Goal: Task Accomplishment & Management: Manage account settings

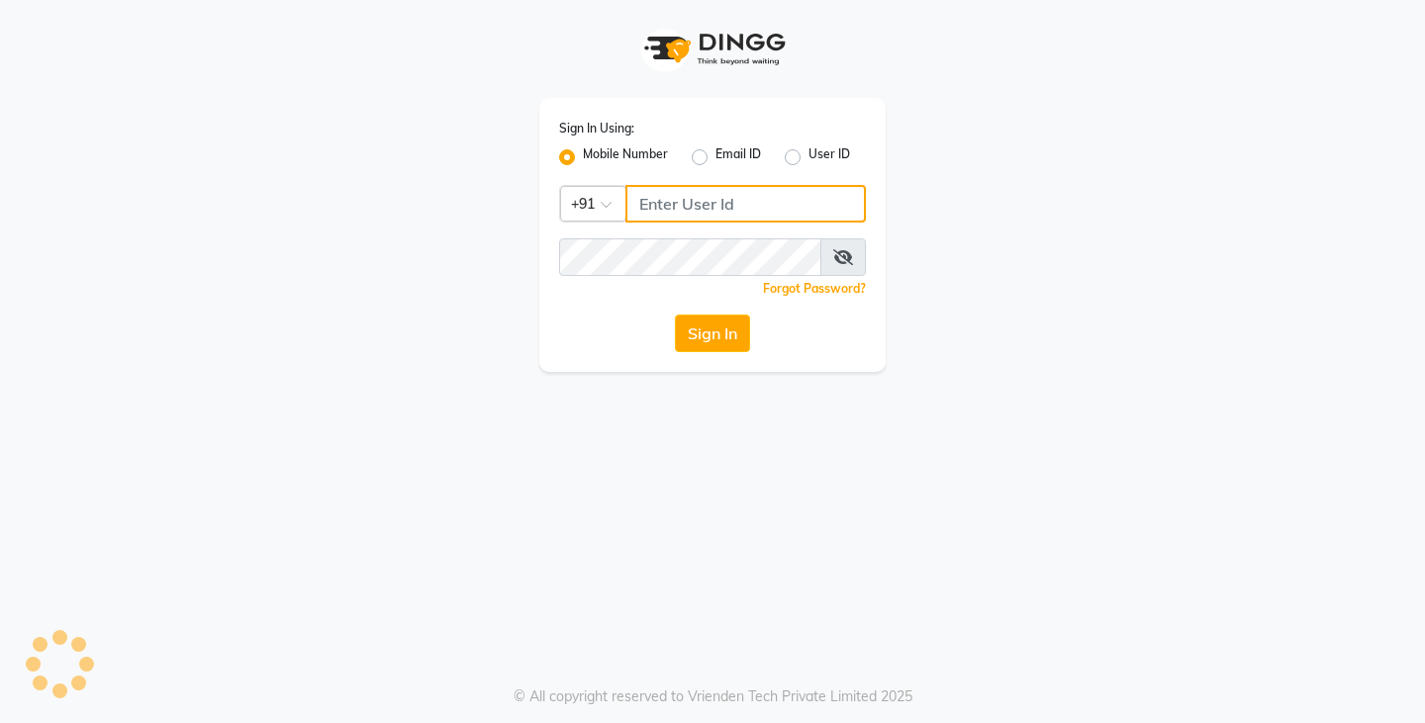
type input "9740042021"
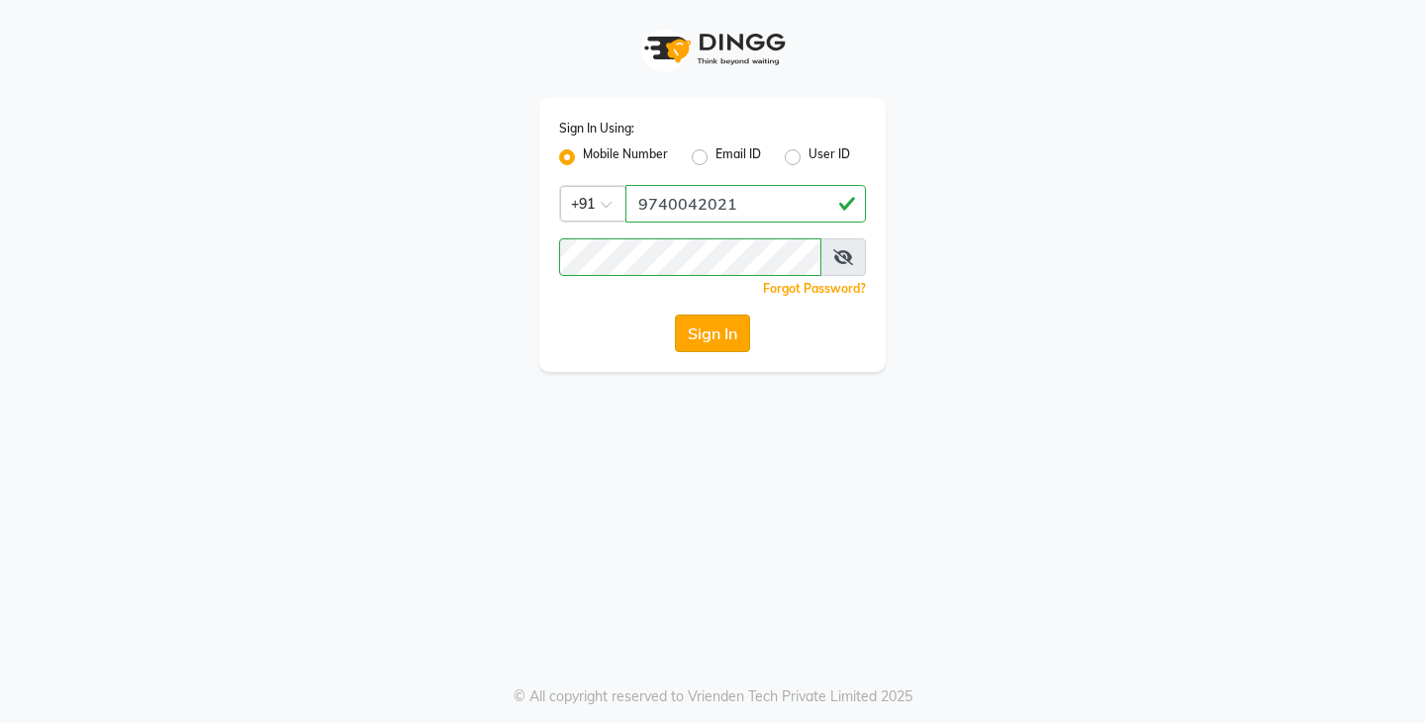
click at [690, 322] on button "Sign In" at bounding box center [712, 334] width 75 height 38
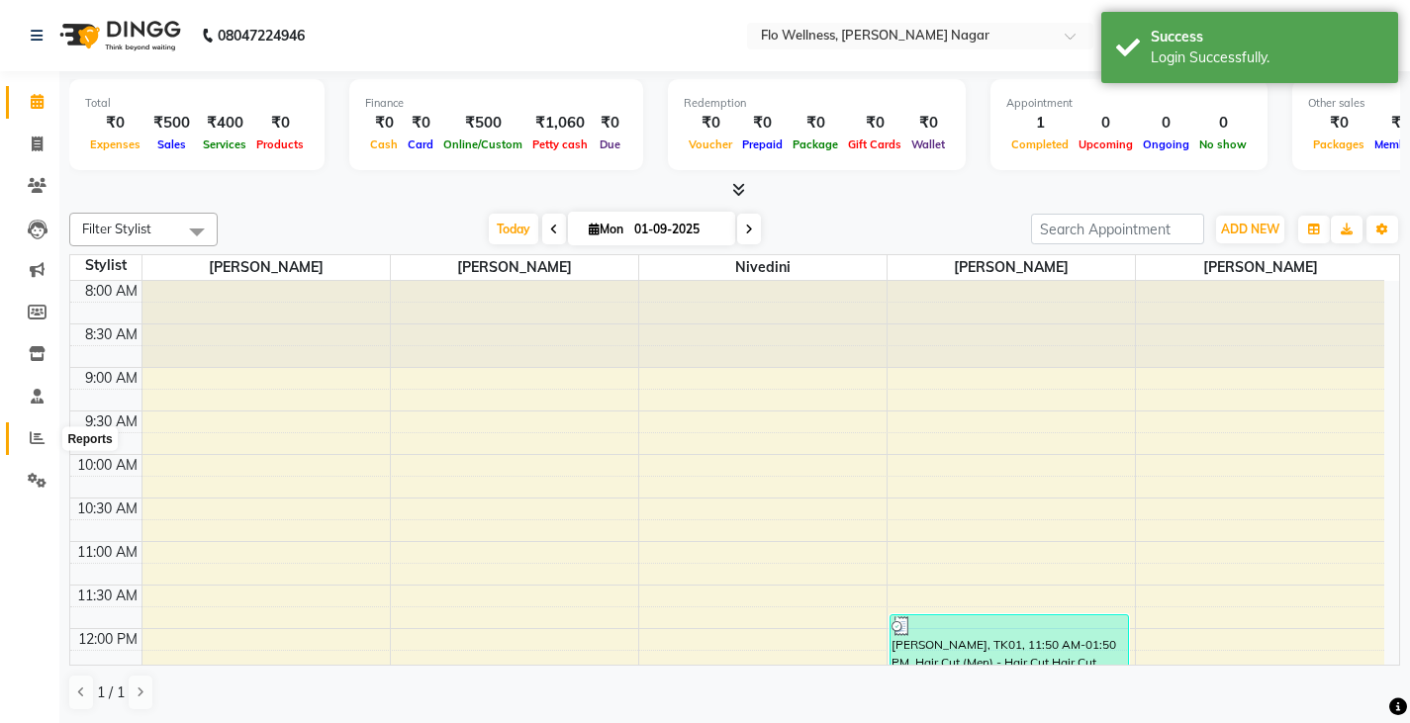
click at [35, 448] on span at bounding box center [37, 438] width 35 height 23
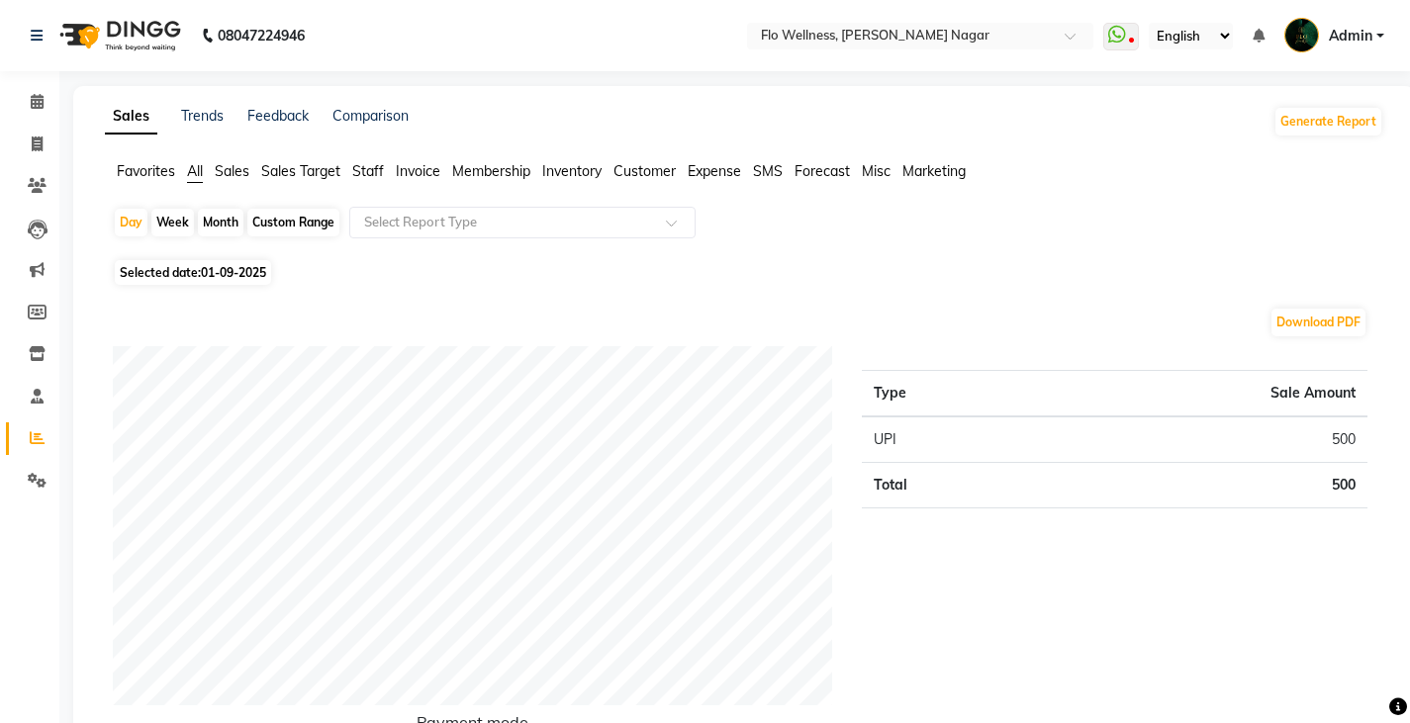
click at [286, 221] on div "Custom Range" at bounding box center [293, 223] width 92 height 28
select select "9"
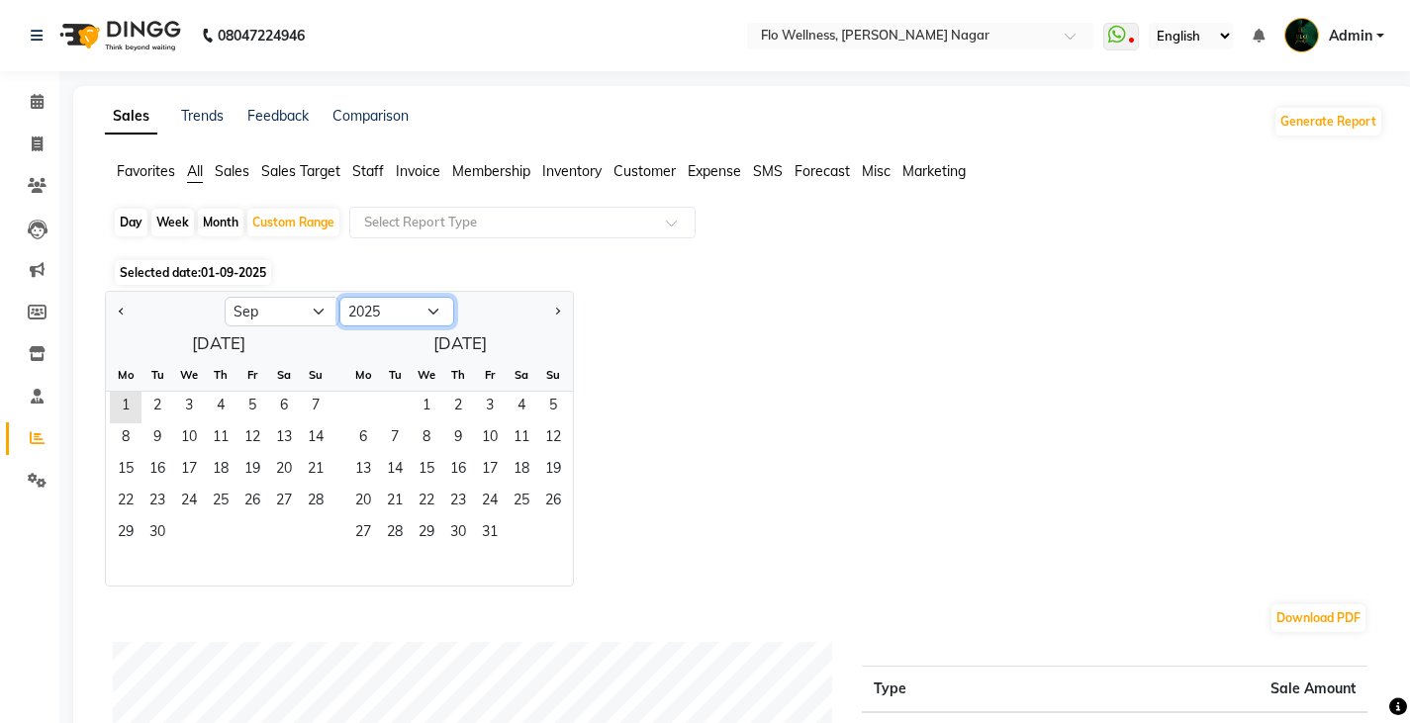
click at [420, 310] on select "2015 2016 2017 2018 2019 2020 2021 2022 2023 2024 2025 2026 2027 2028 2029 2030…" at bounding box center [396, 312] width 115 height 30
select select "2024"
click at [339, 297] on select "2015 2016 2017 2018 2019 2020 2021 2022 2023 2024 2025 2026 2027 2028 2029 2030…" at bounding box center [396, 312] width 115 height 30
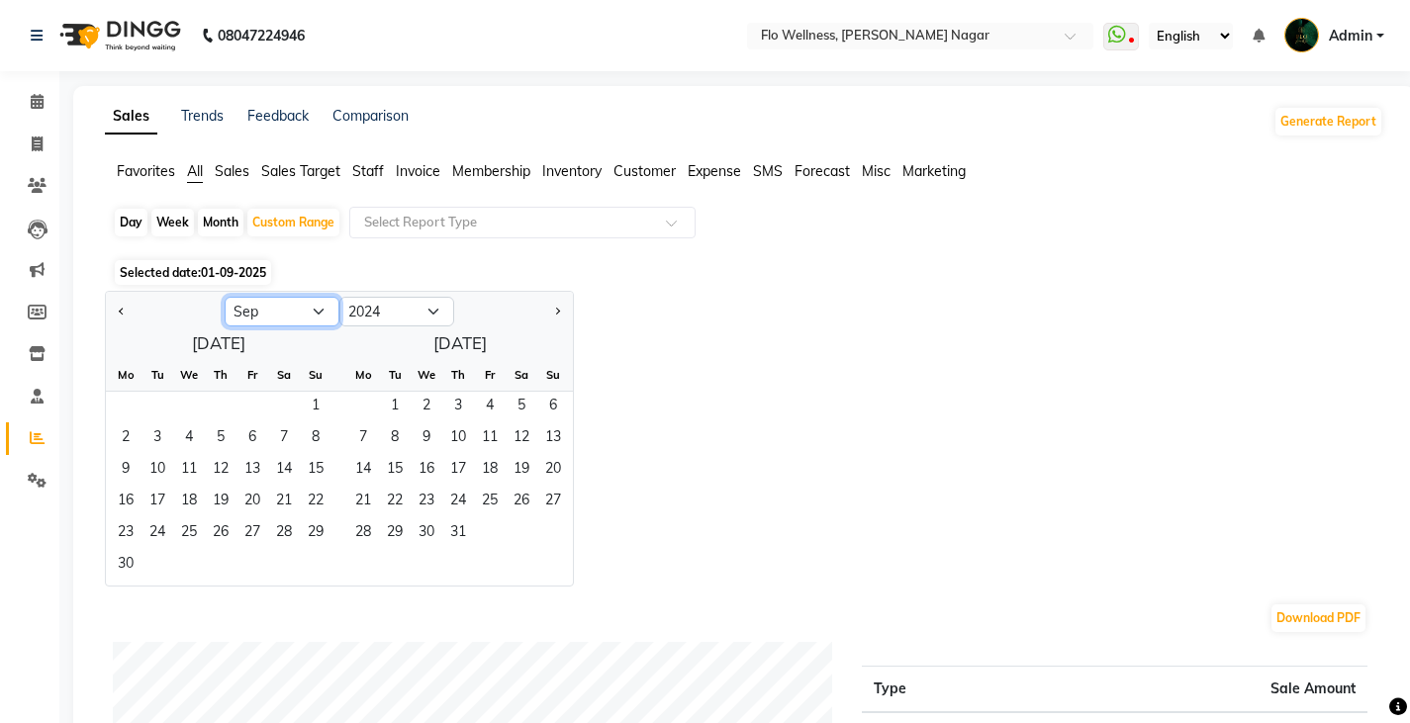
click at [312, 312] on select "Jan Feb Mar Apr May Jun [DATE] Aug Sep Oct Nov Dec" at bounding box center [282, 312] width 115 height 30
select select "4"
click at [225, 297] on select "Jan Feb Mar Apr May Jun [DATE] Aug Sep Oct Nov Dec" at bounding box center [282, 312] width 115 height 30
click at [122, 396] on span "1" at bounding box center [126, 408] width 32 height 32
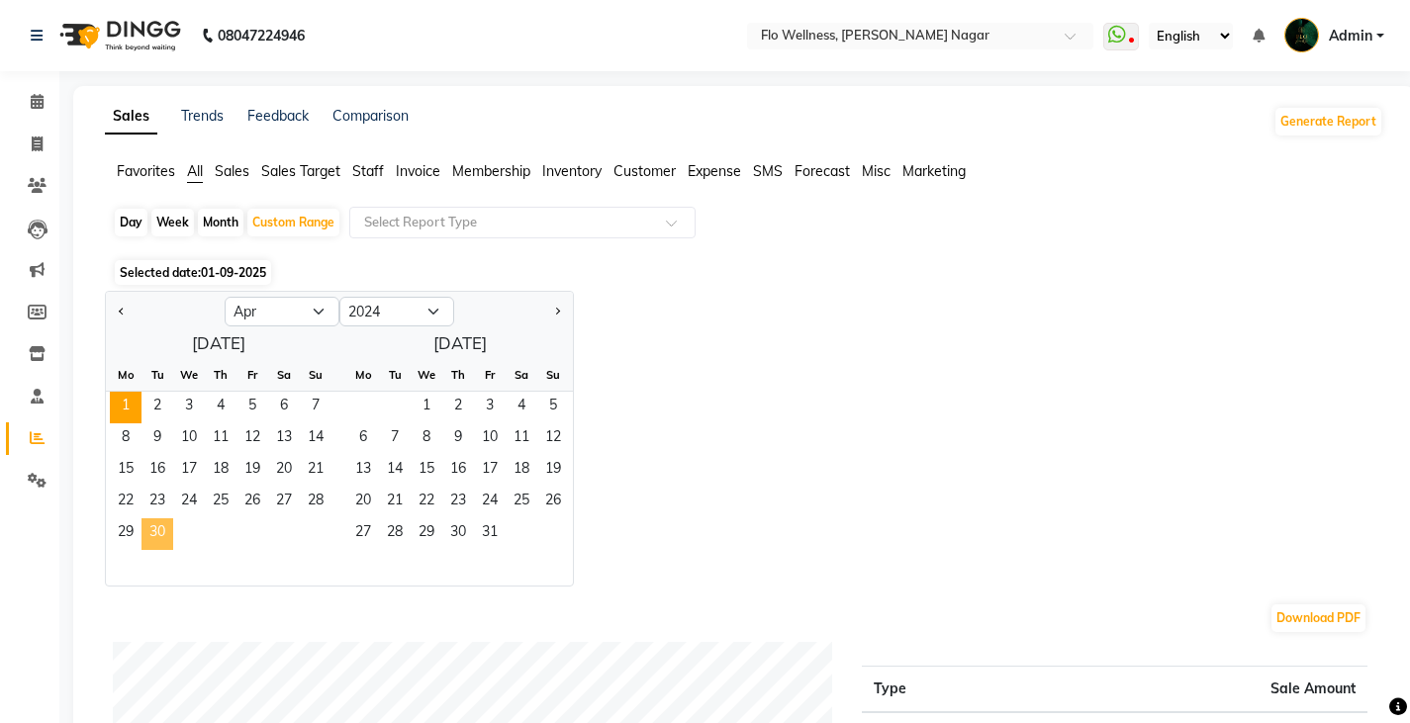
click at [160, 529] on span "30" at bounding box center [157, 534] width 32 height 32
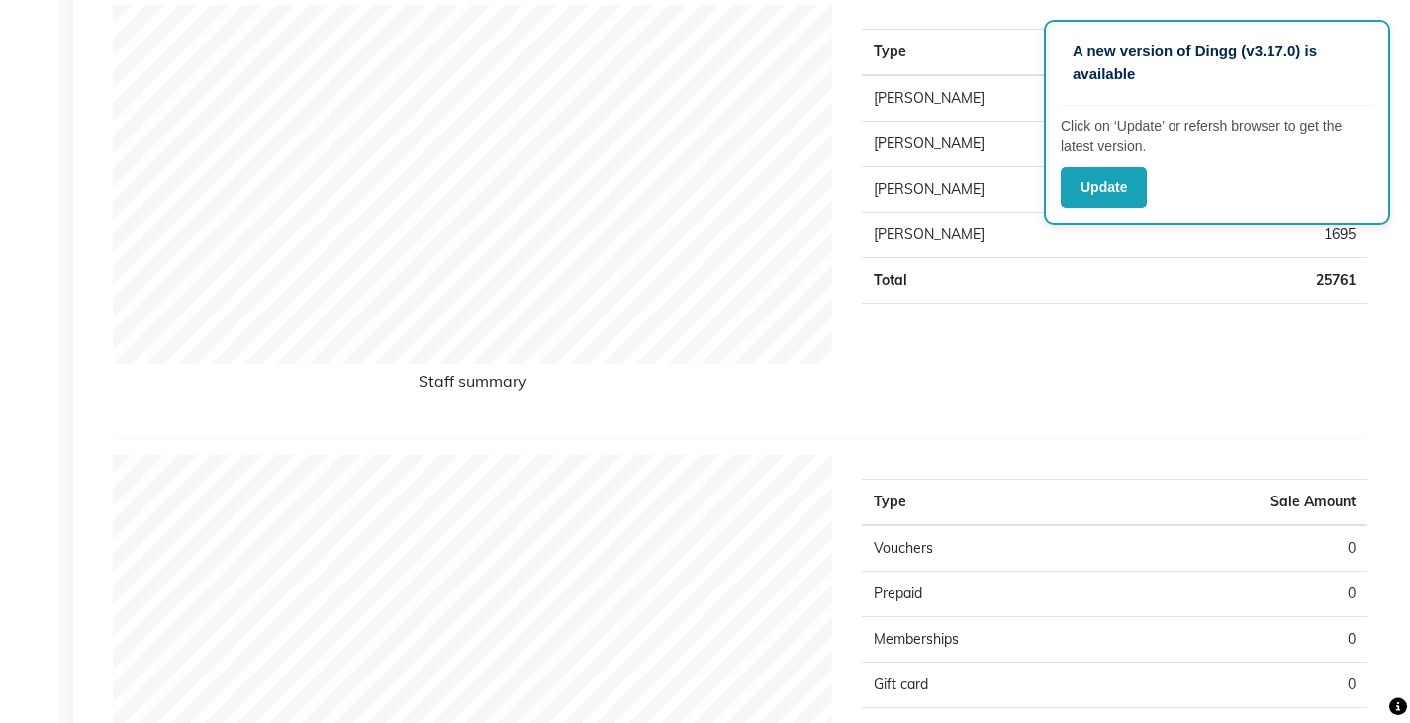
scroll to position [495, 0]
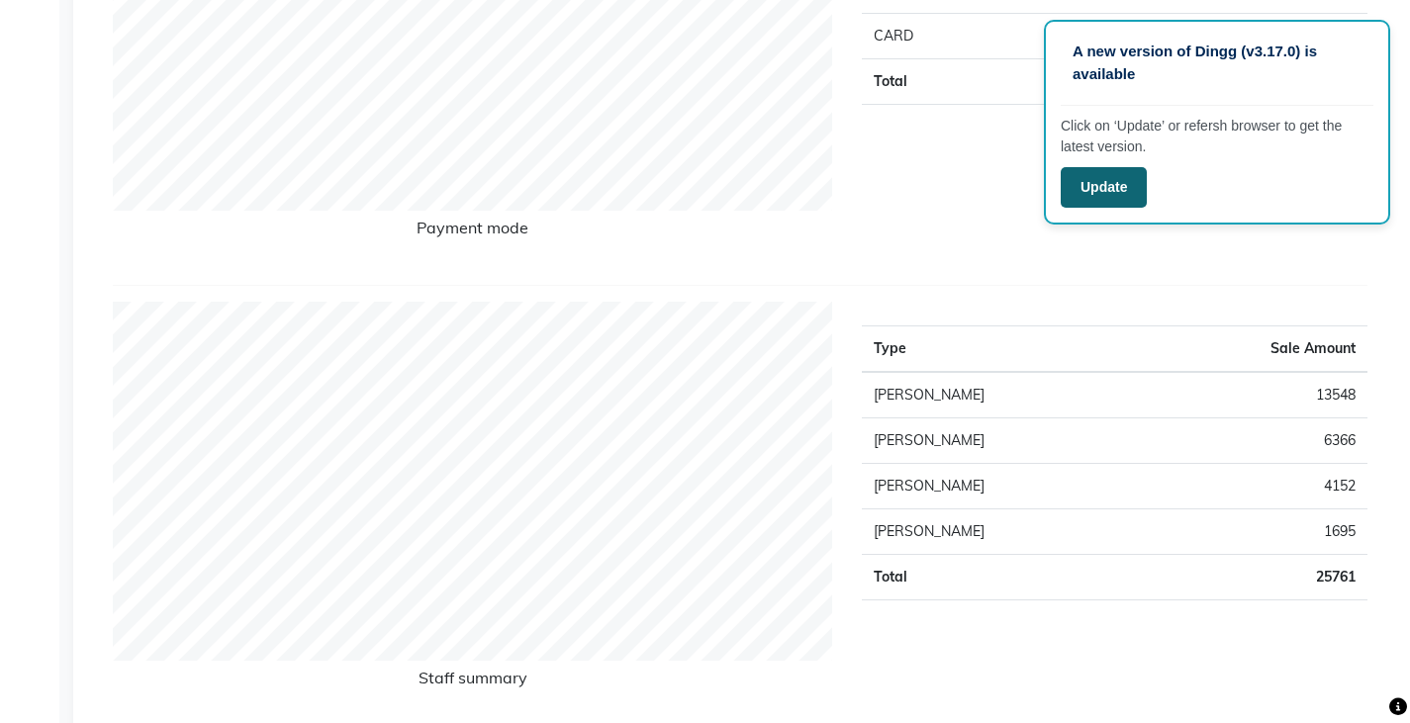
click at [1106, 185] on button "Update" at bounding box center [1104, 187] width 86 height 41
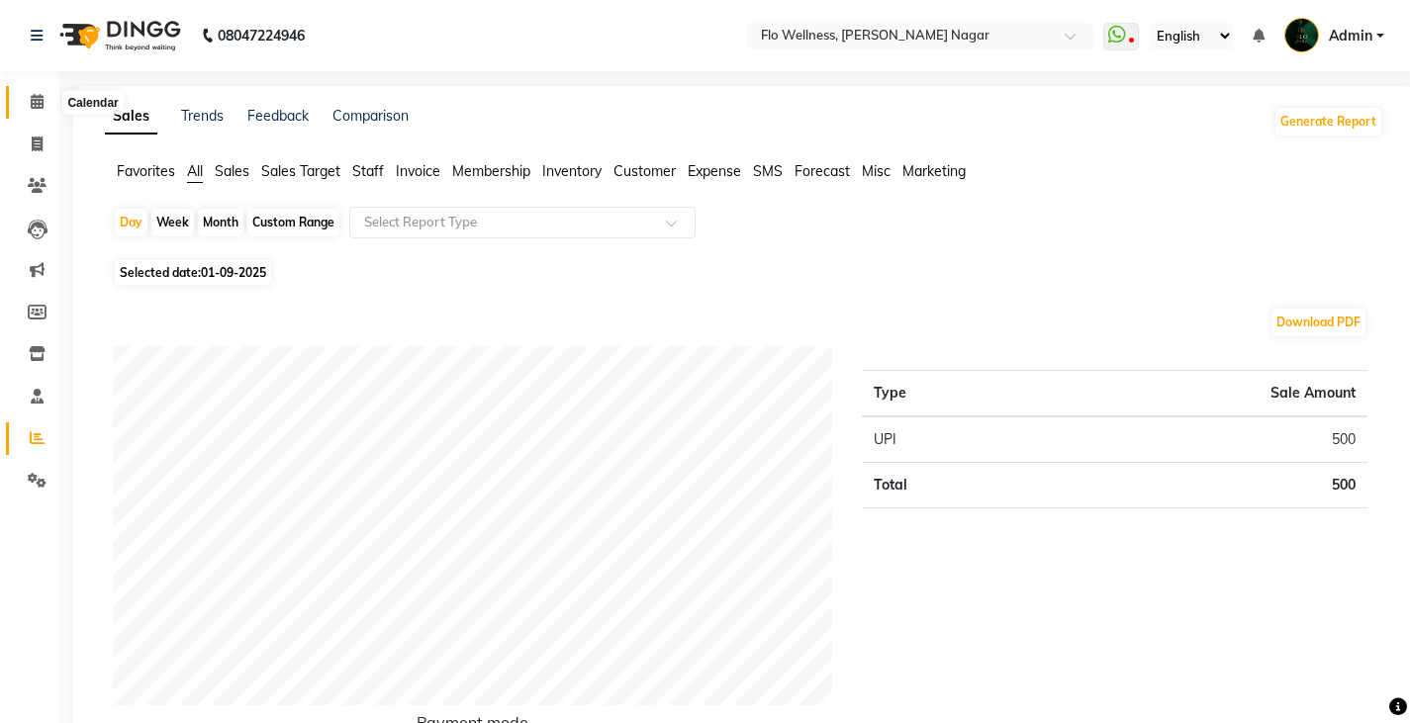
click at [39, 101] on icon at bounding box center [37, 101] width 13 height 15
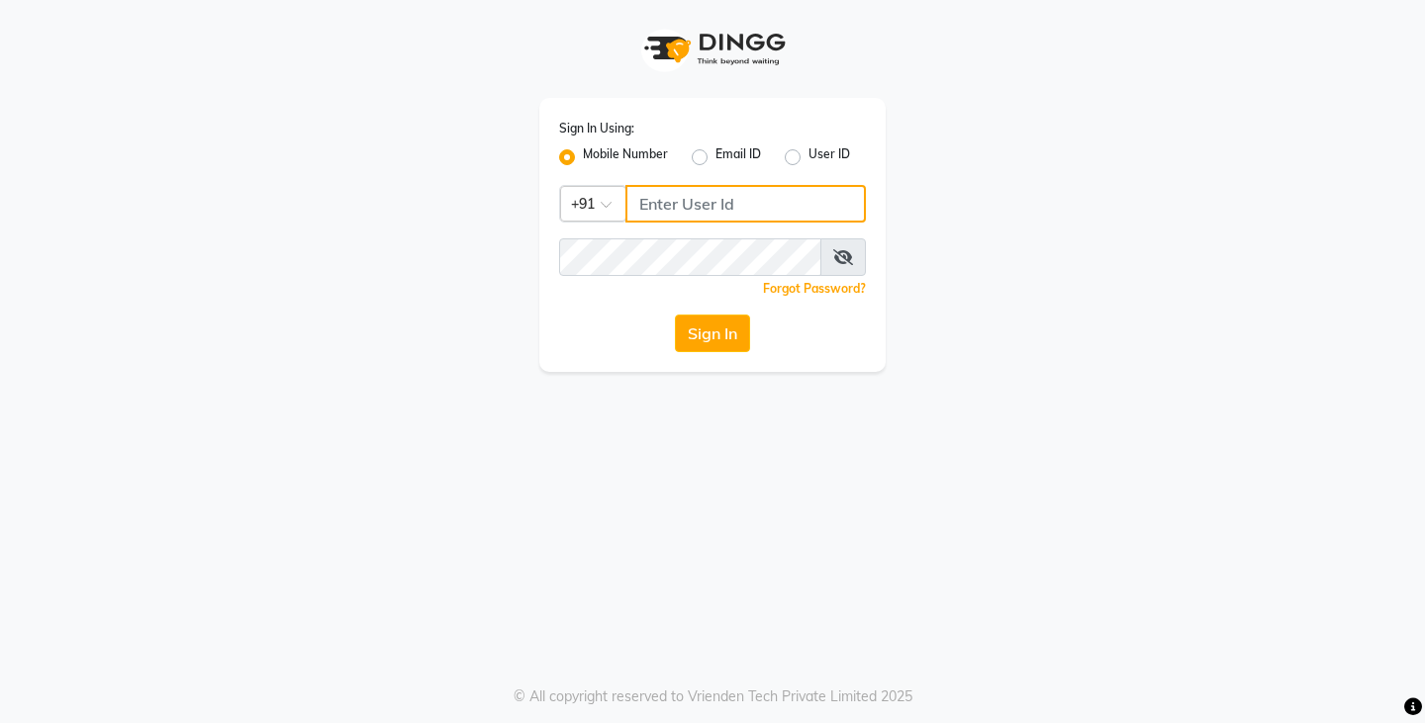
type input "9740042021"
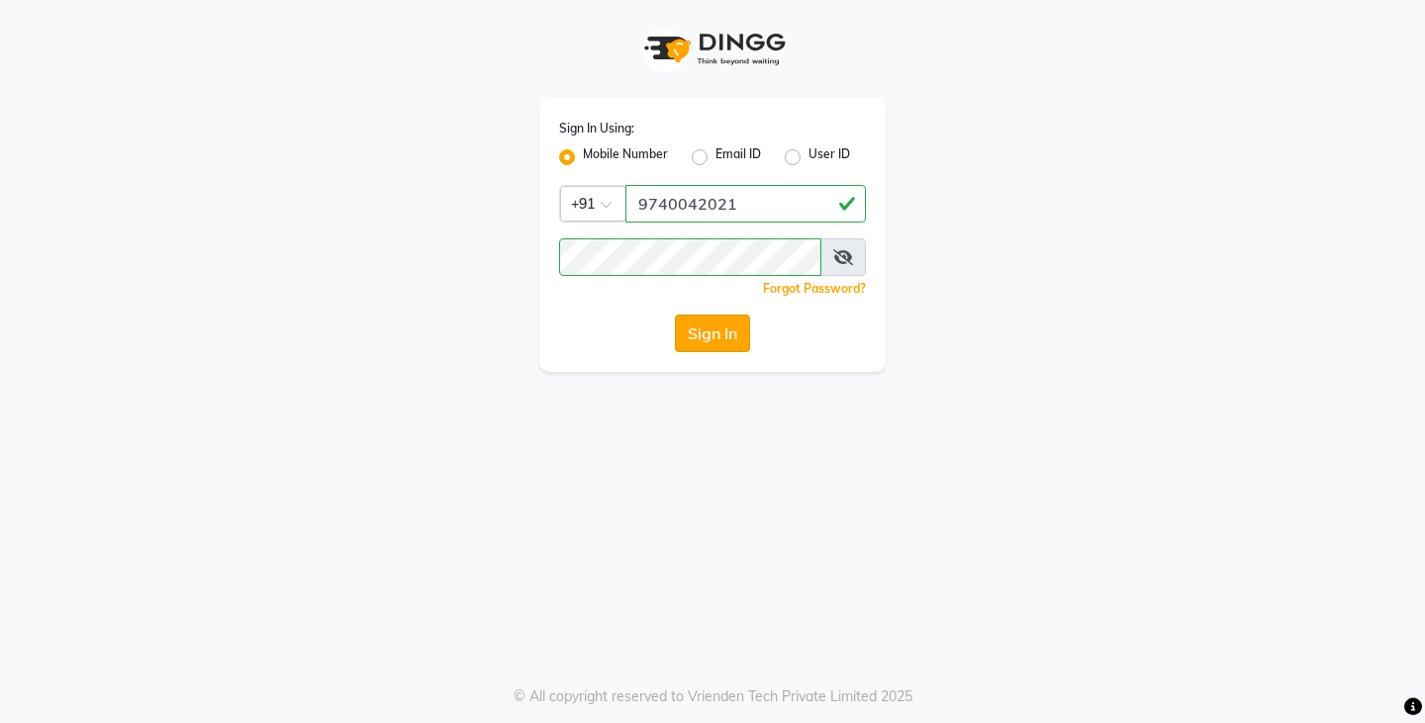
click at [711, 344] on button "Sign In" at bounding box center [712, 334] width 75 height 38
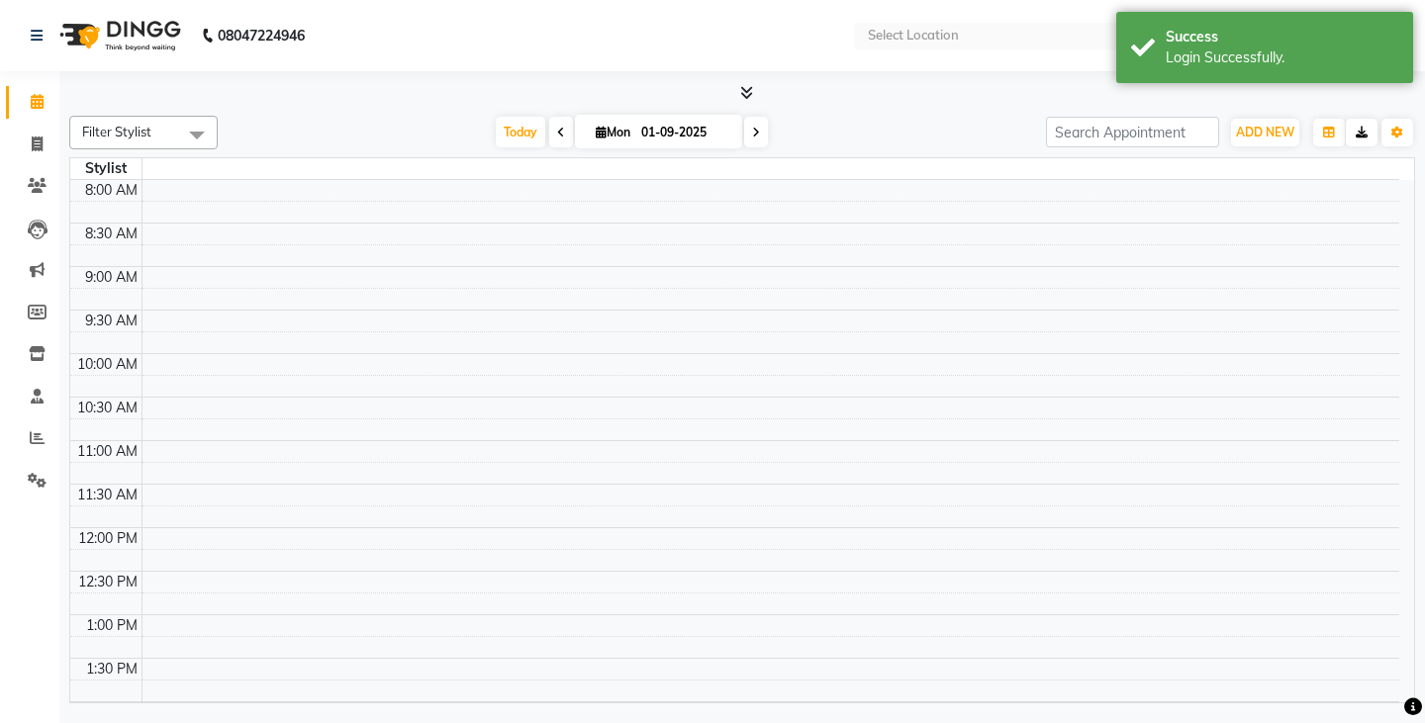
select select "en"
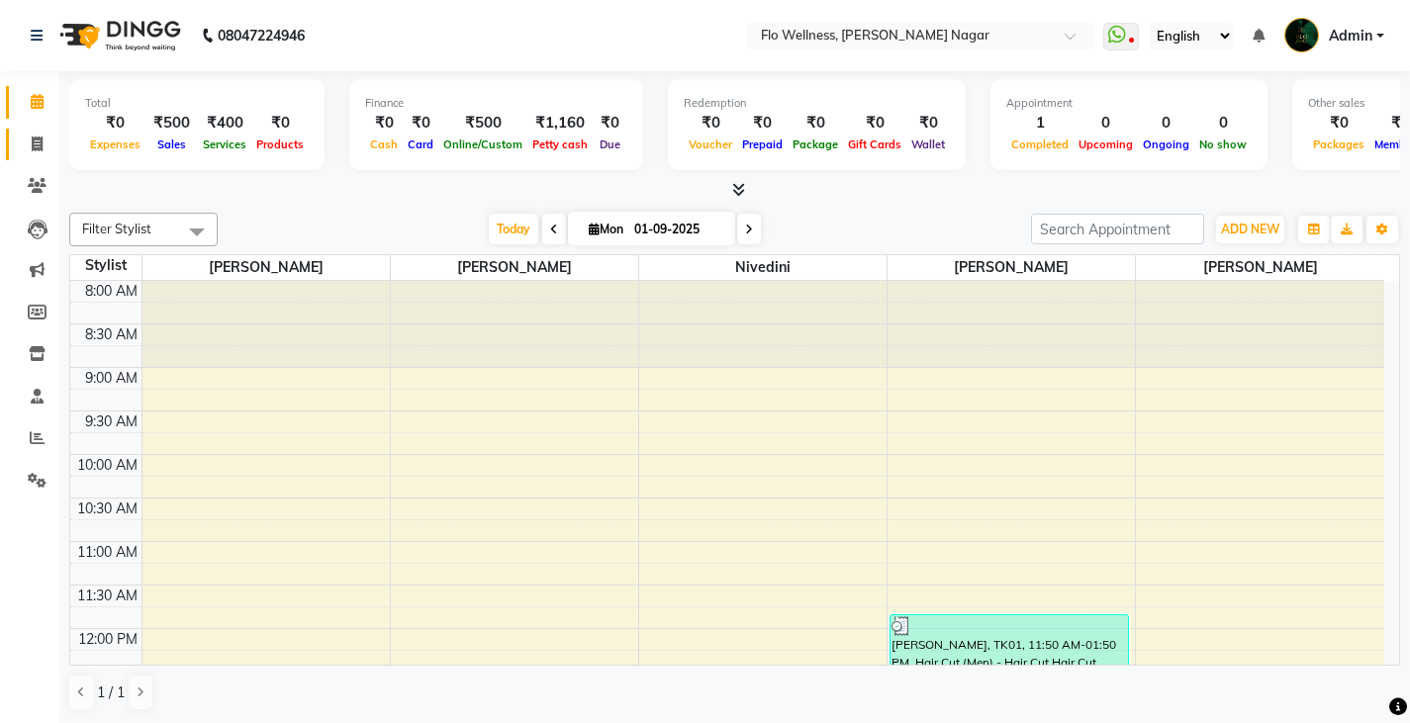
drag, startPoint x: 27, startPoint y: 155, endPoint x: 22, endPoint y: 140, distance: 15.6
click at [27, 154] on link "Invoice" at bounding box center [29, 145] width 47 height 33
select select "service"
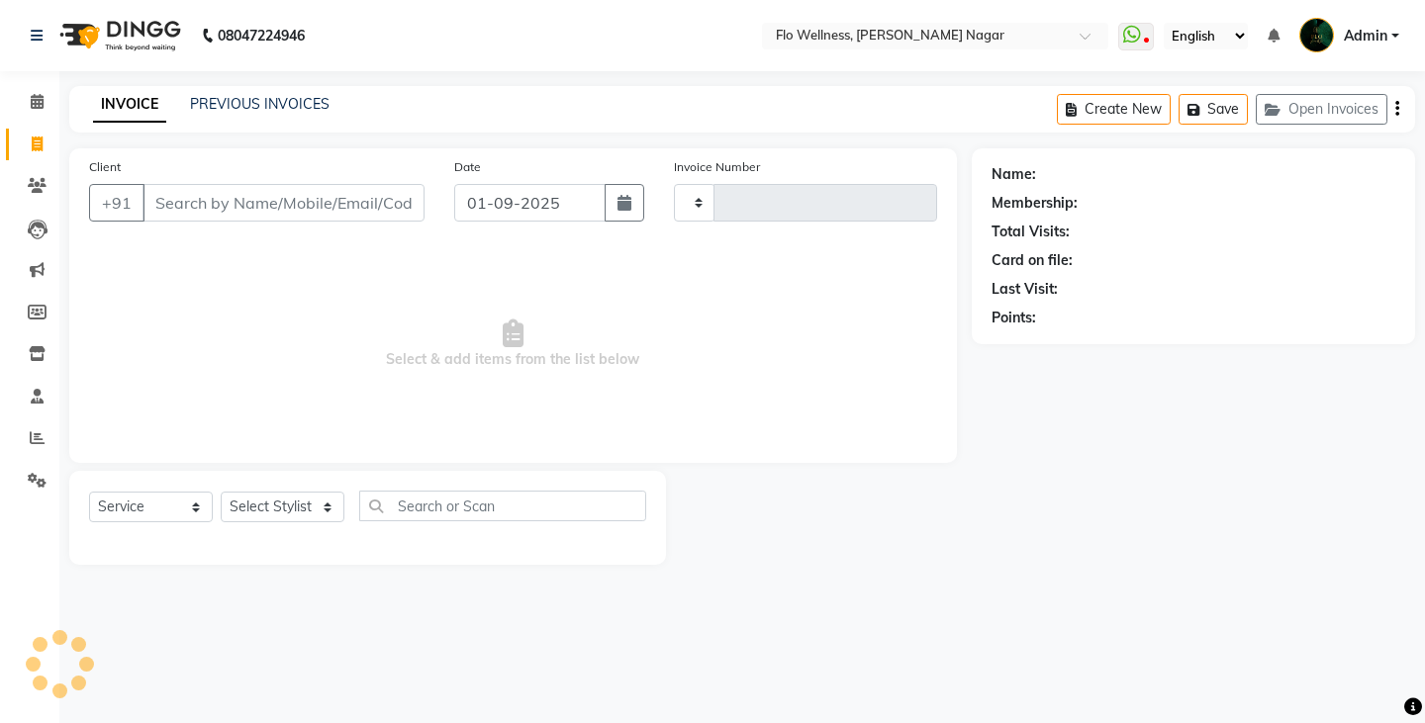
type input "1597"
select select "4509"
click at [20, 113] on link "Calendar" at bounding box center [29, 102] width 47 height 33
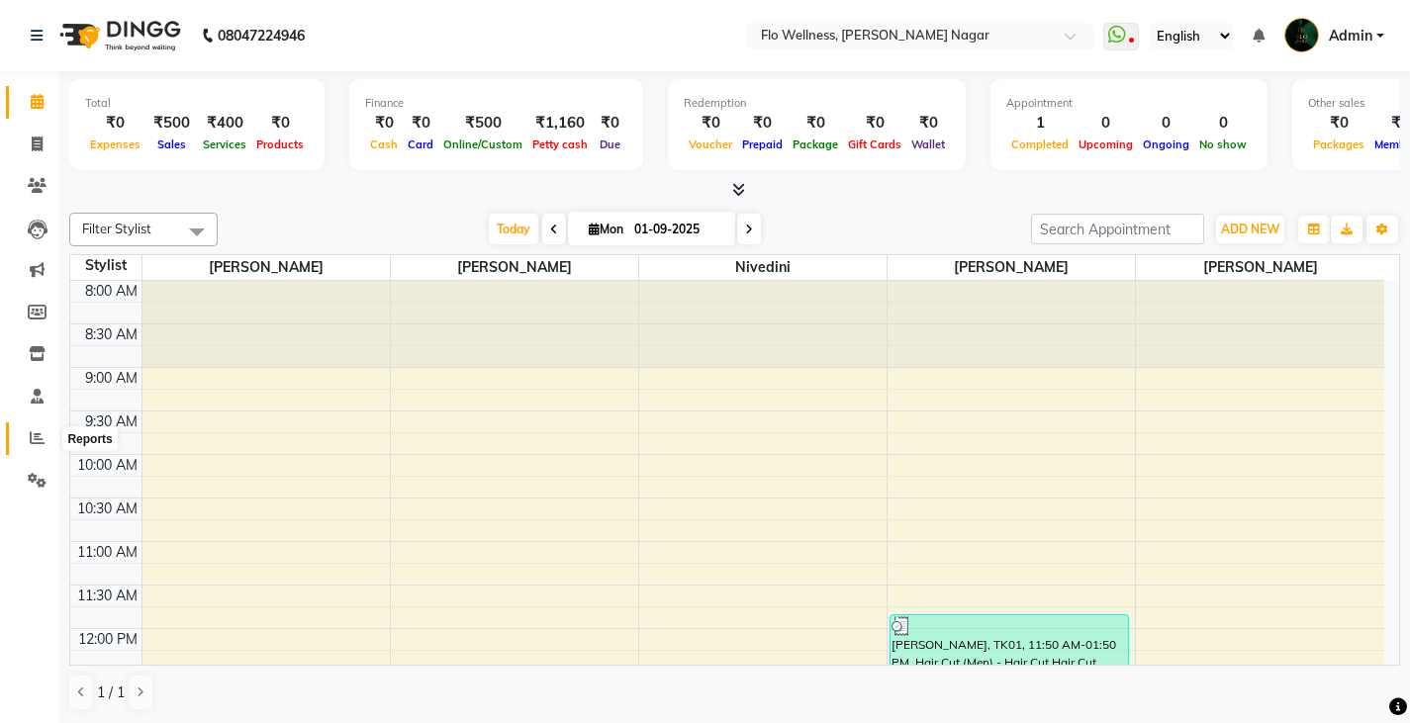
click at [37, 444] on icon at bounding box center [37, 437] width 15 height 15
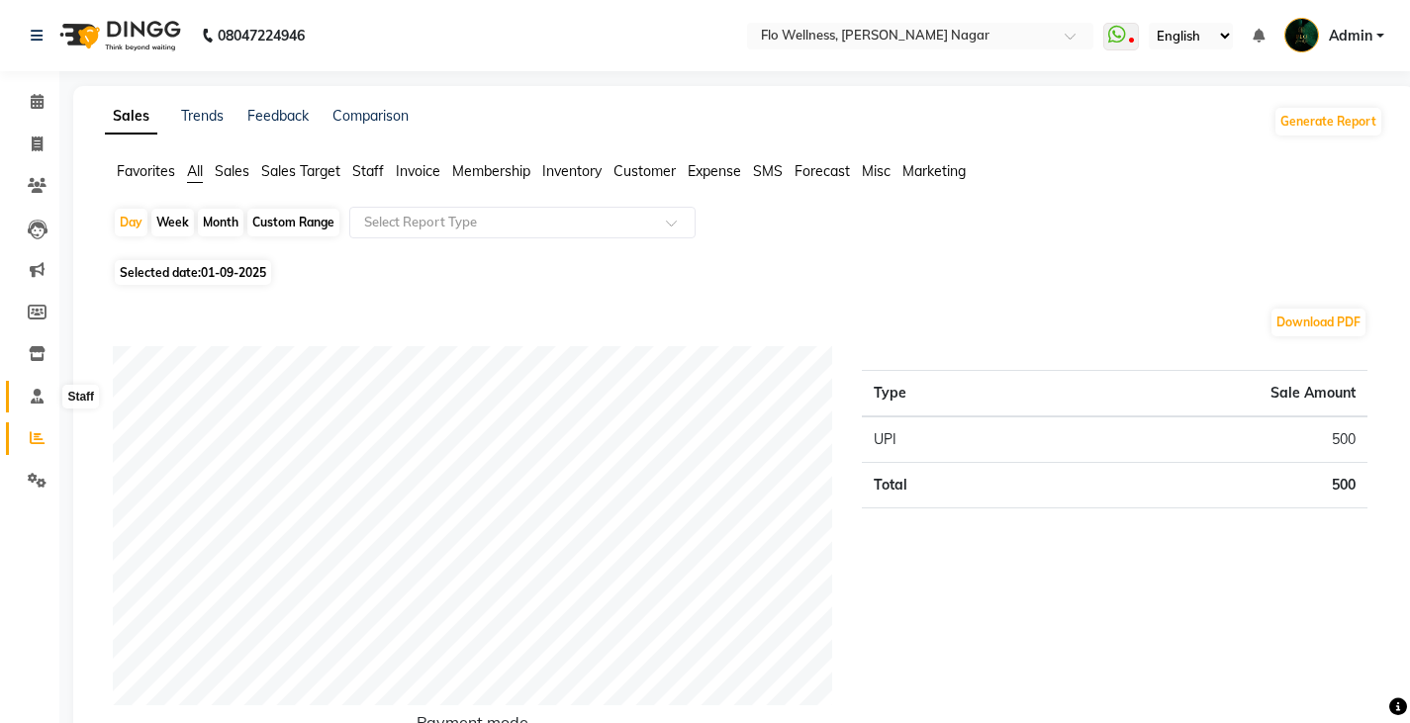
click at [46, 386] on span at bounding box center [37, 397] width 35 height 23
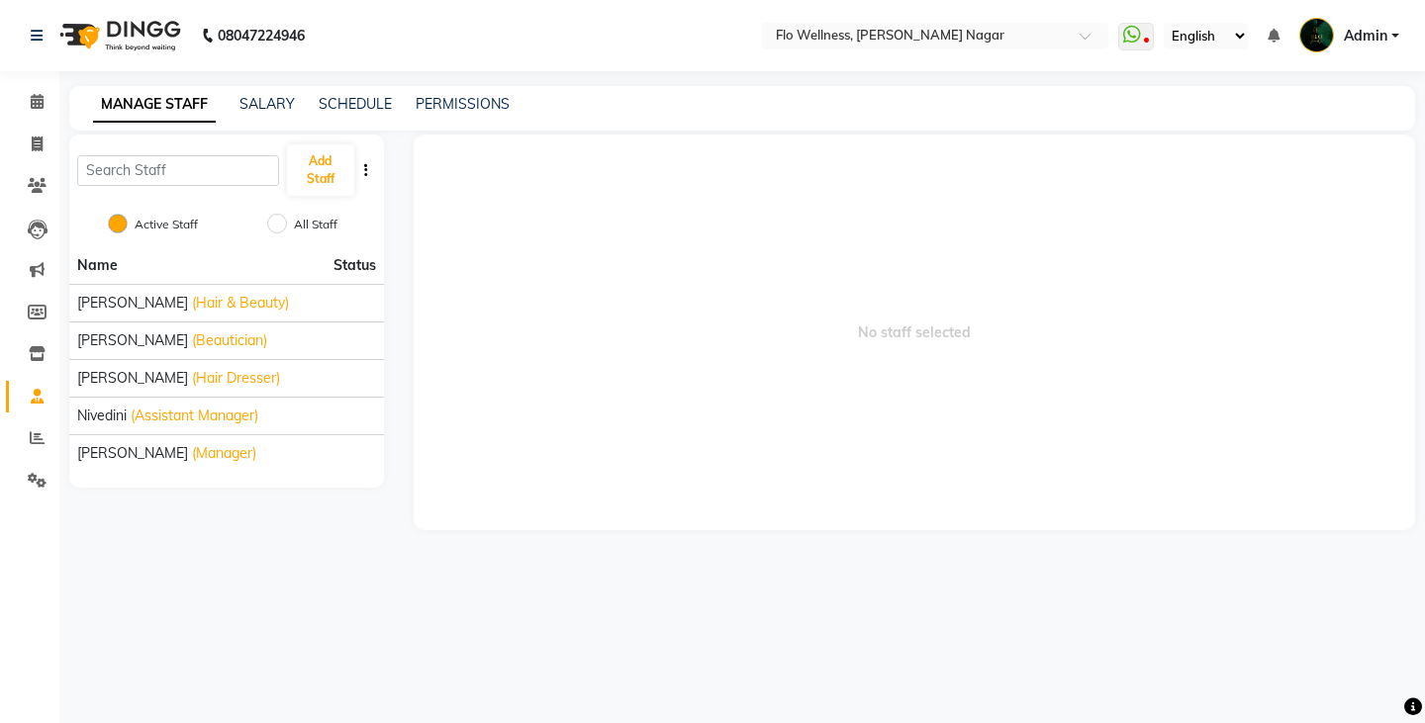
click at [34, 419] on li "Reports" at bounding box center [29, 438] width 59 height 43
click at [34, 435] on icon at bounding box center [37, 437] width 15 height 15
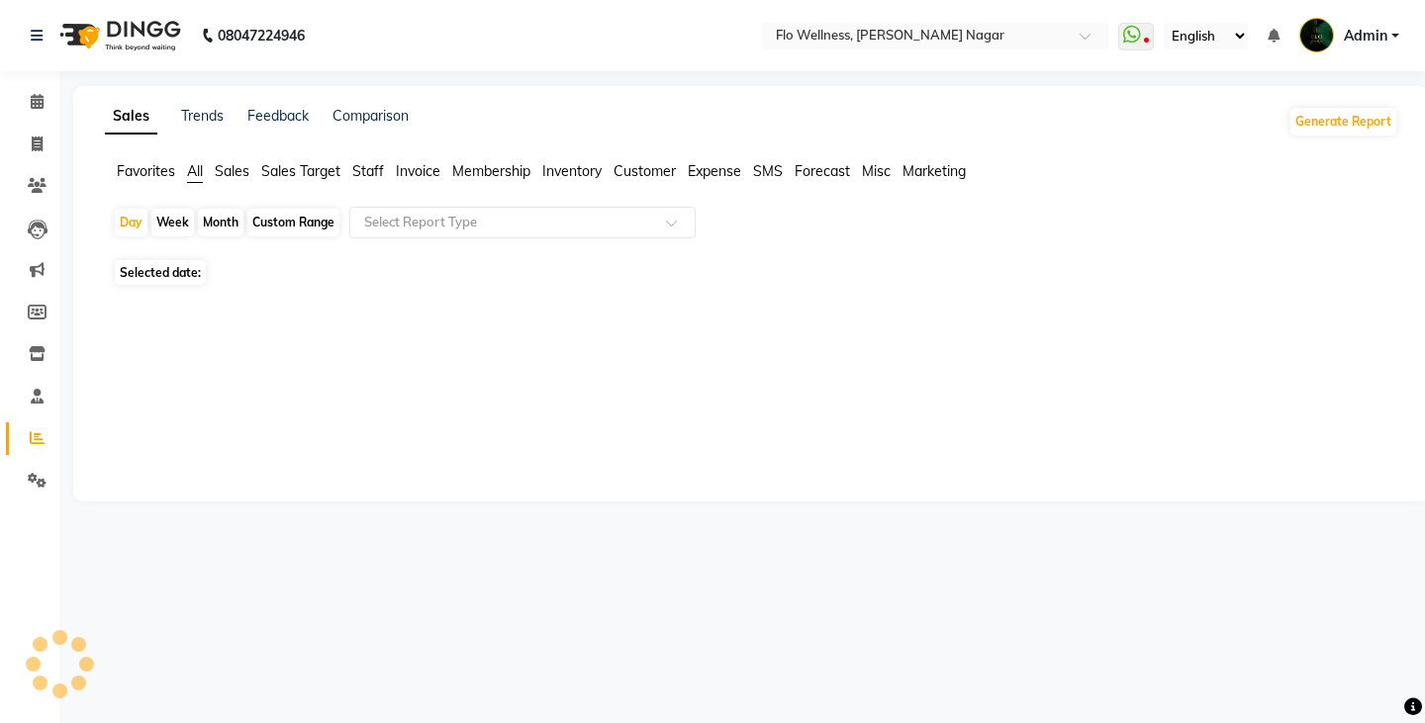
click at [312, 227] on div "Custom Range" at bounding box center [293, 223] width 92 height 28
select select "9"
select select "2025"
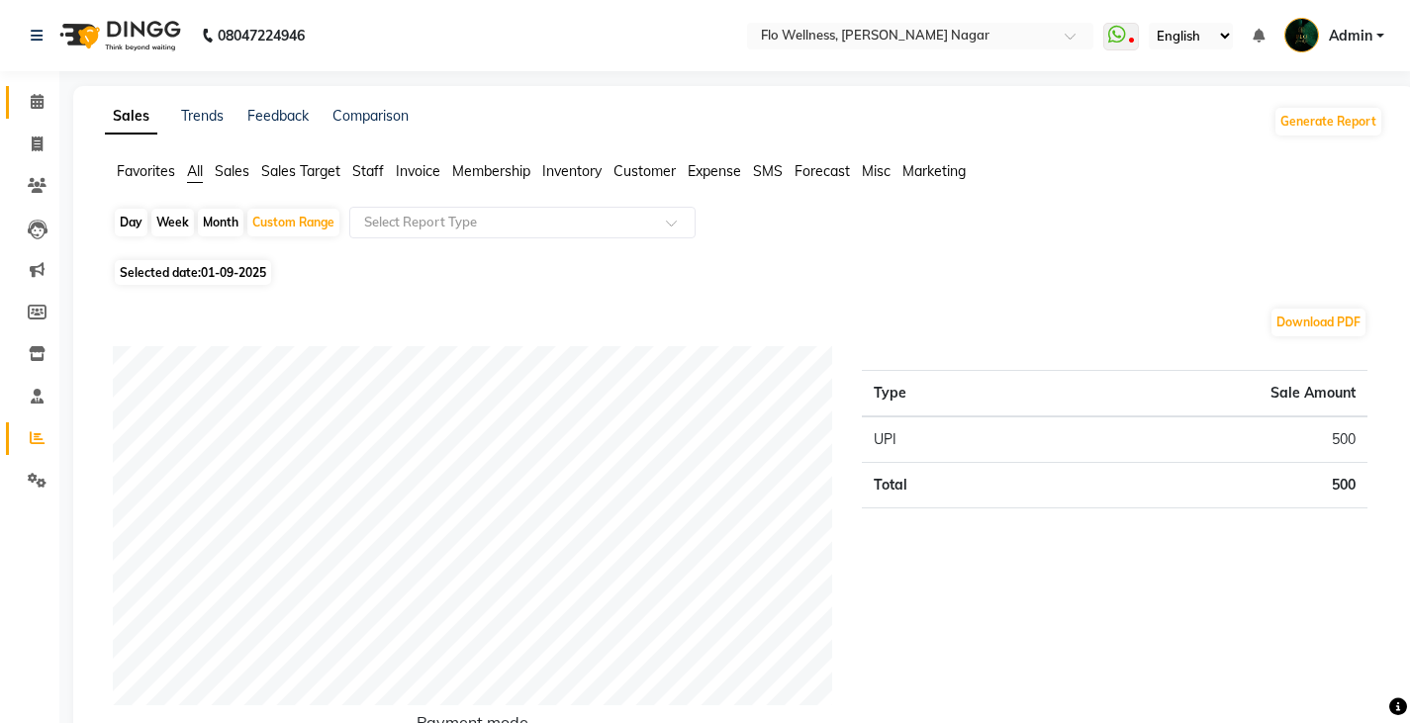
click at [33, 115] on link "Calendar" at bounding box center [29, 102] width 47 height 33
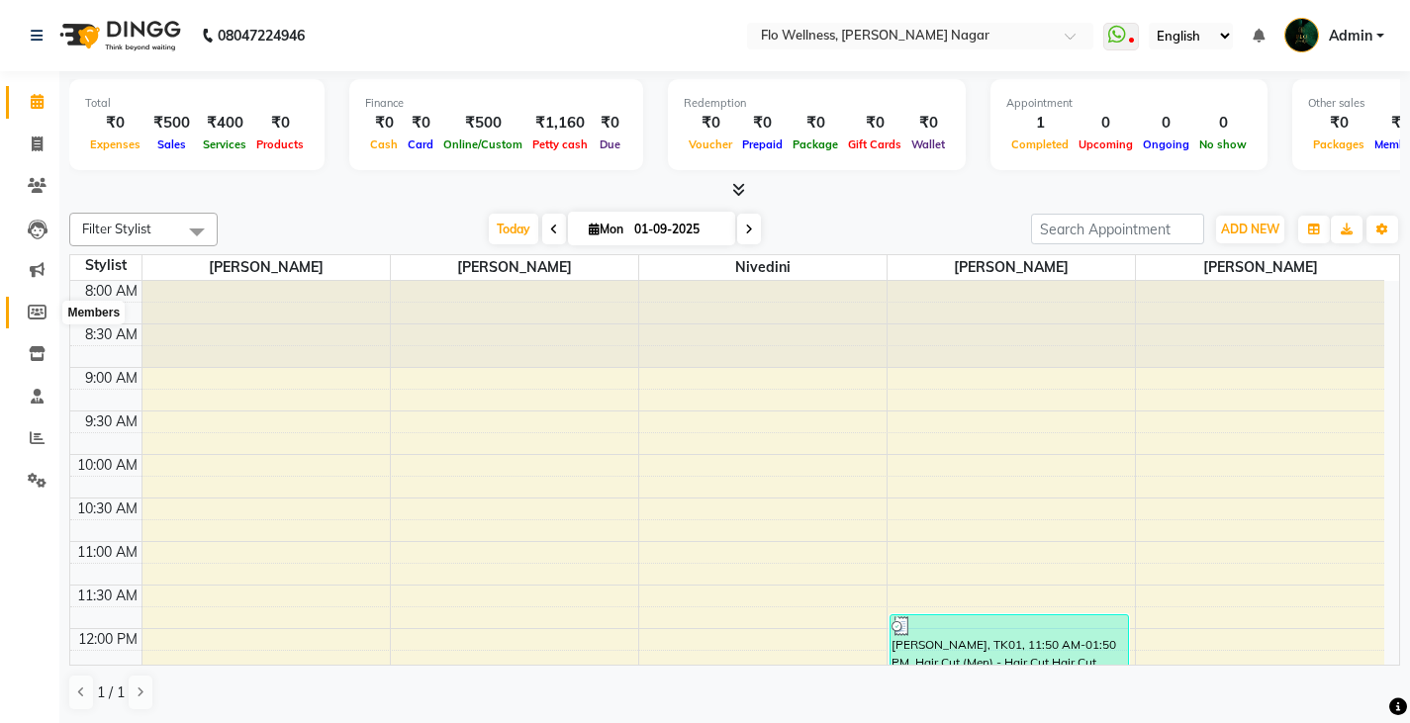
click at [41, 320] on icon at bounding box center [37, 312] width 19 height 15
select select
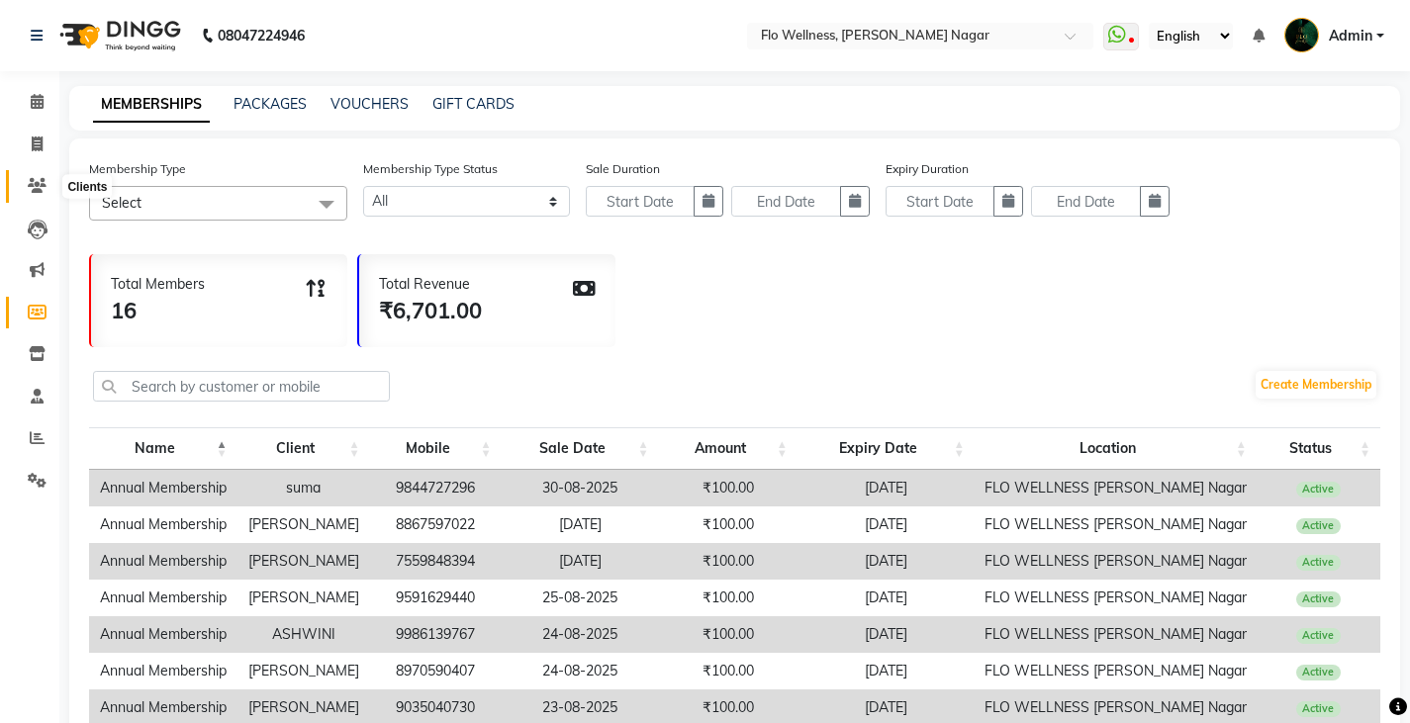
click at [38, 191] on icon at bounding box center [37, 185] width 19 height 15
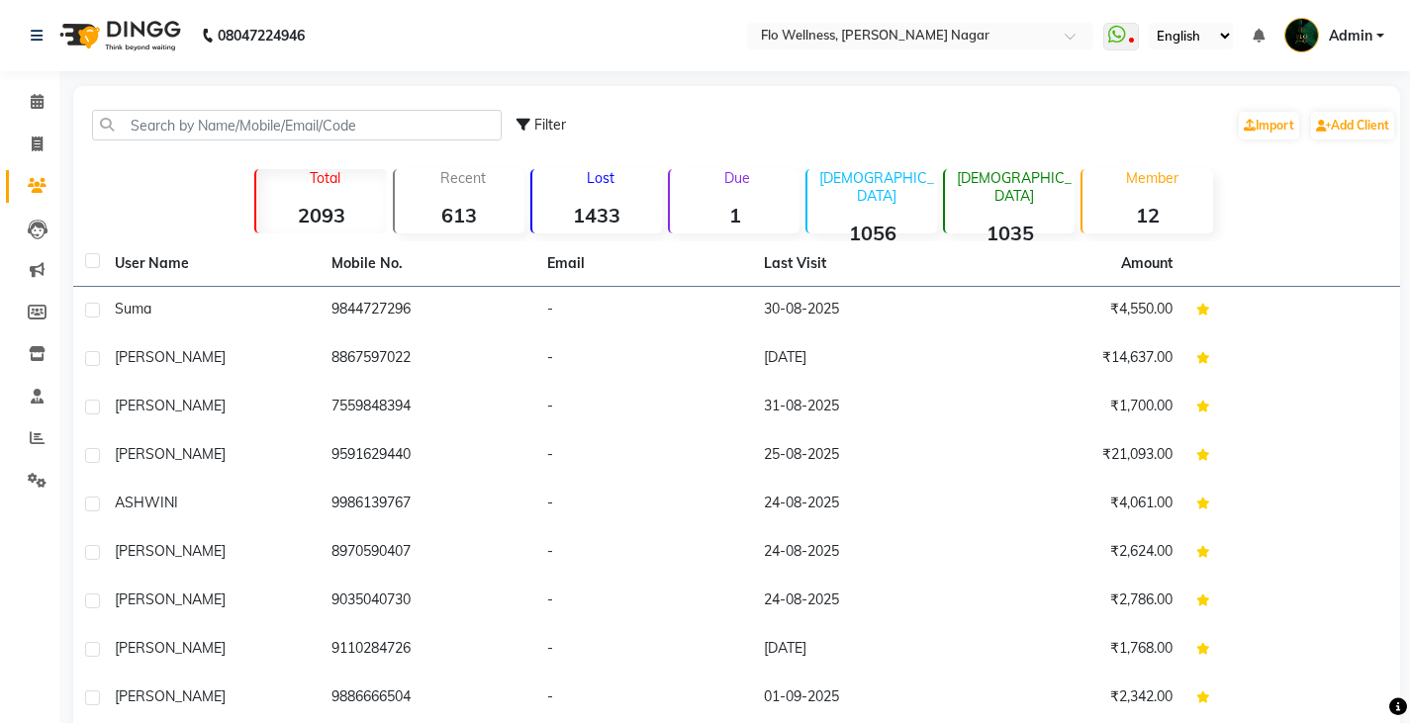
click at [1143, 194] on div "Member 12" at bounding box center [1146, 201] width 132 height 64
click at [1149, 194] on div "Member 12" at bounding box center [1146, 201] width 132 height 64
click at [26, 108] on span at bounding box center [37, 102] width 35 height 23
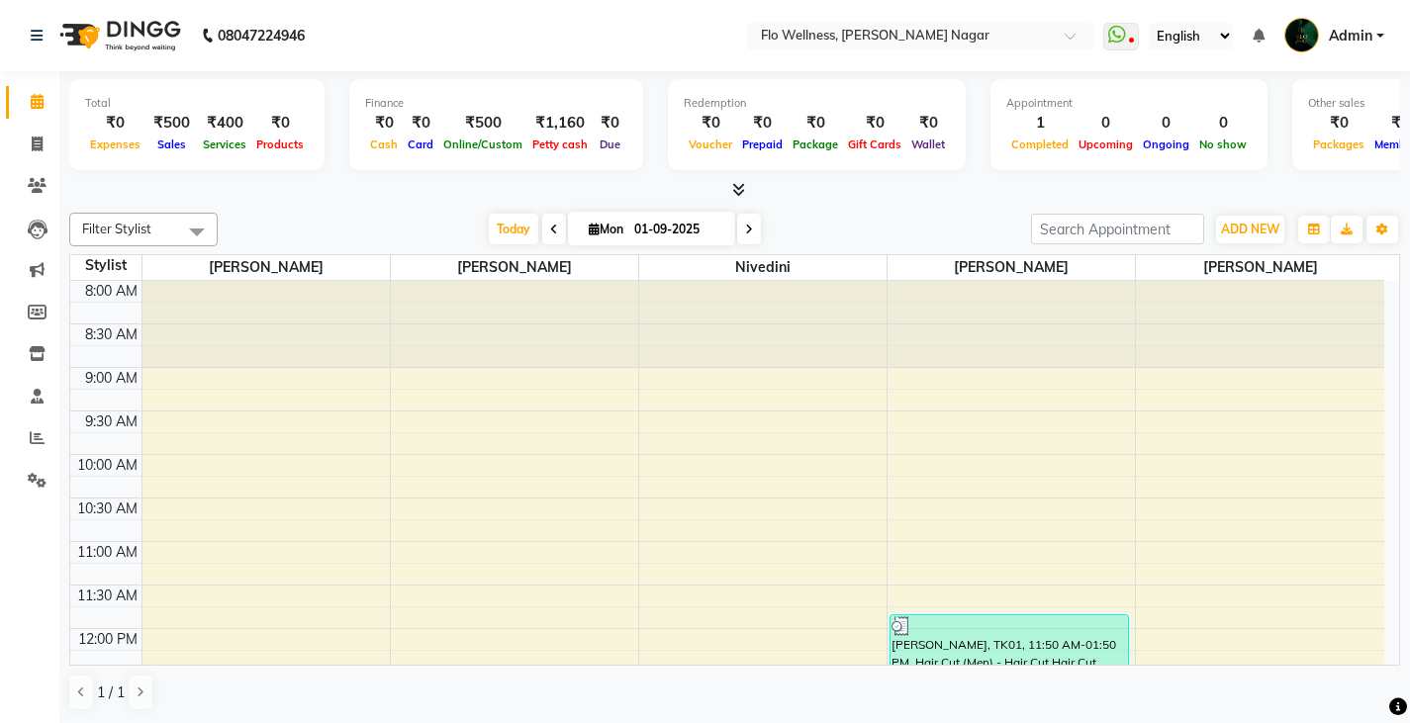
click at [1318, 40] on img at bounding box center [1301, 35] width 35 height 35
drag, startPoint x: 32, startPoint y: 139, endPoint x: 44, endPoint y: 123, distance: 19.8
click at [32, 139] on icon at bounding box center [37, 144] width 11 height 15
select select "service"
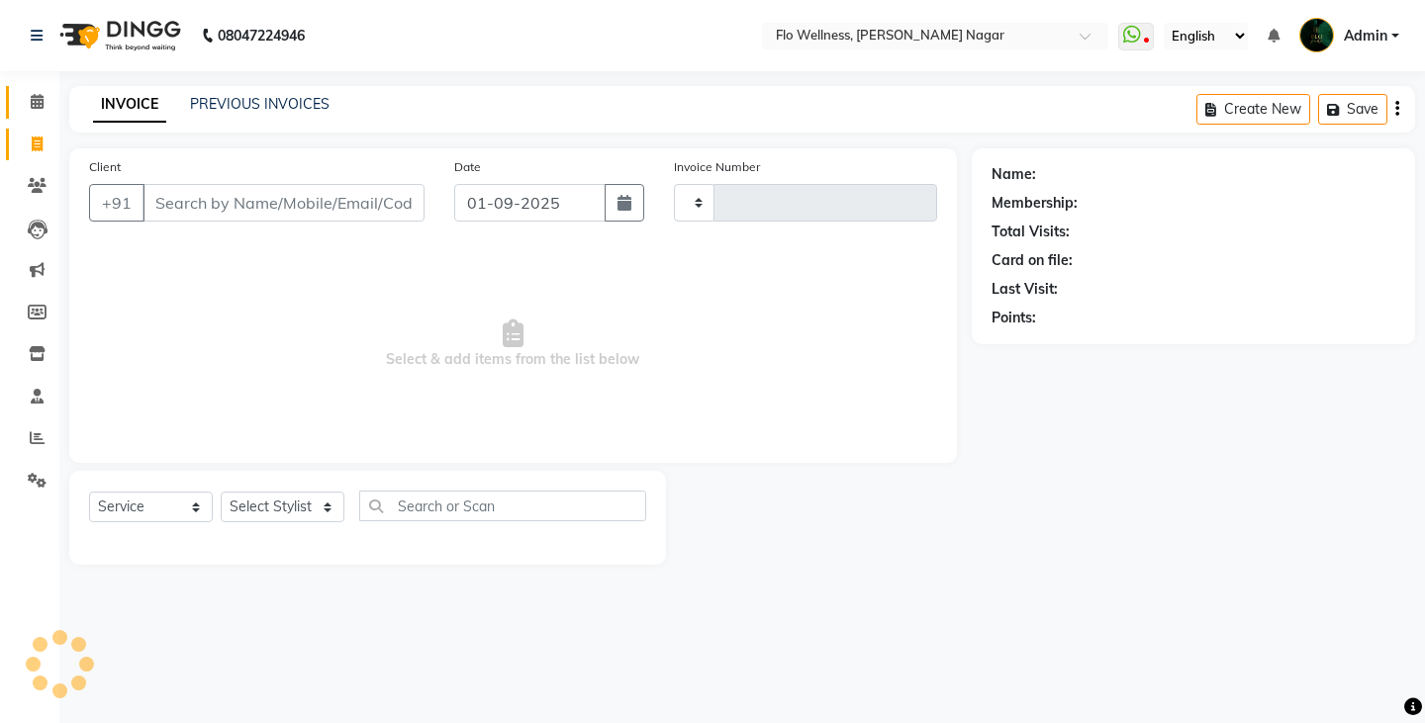
type input "1599"
select select "4509"
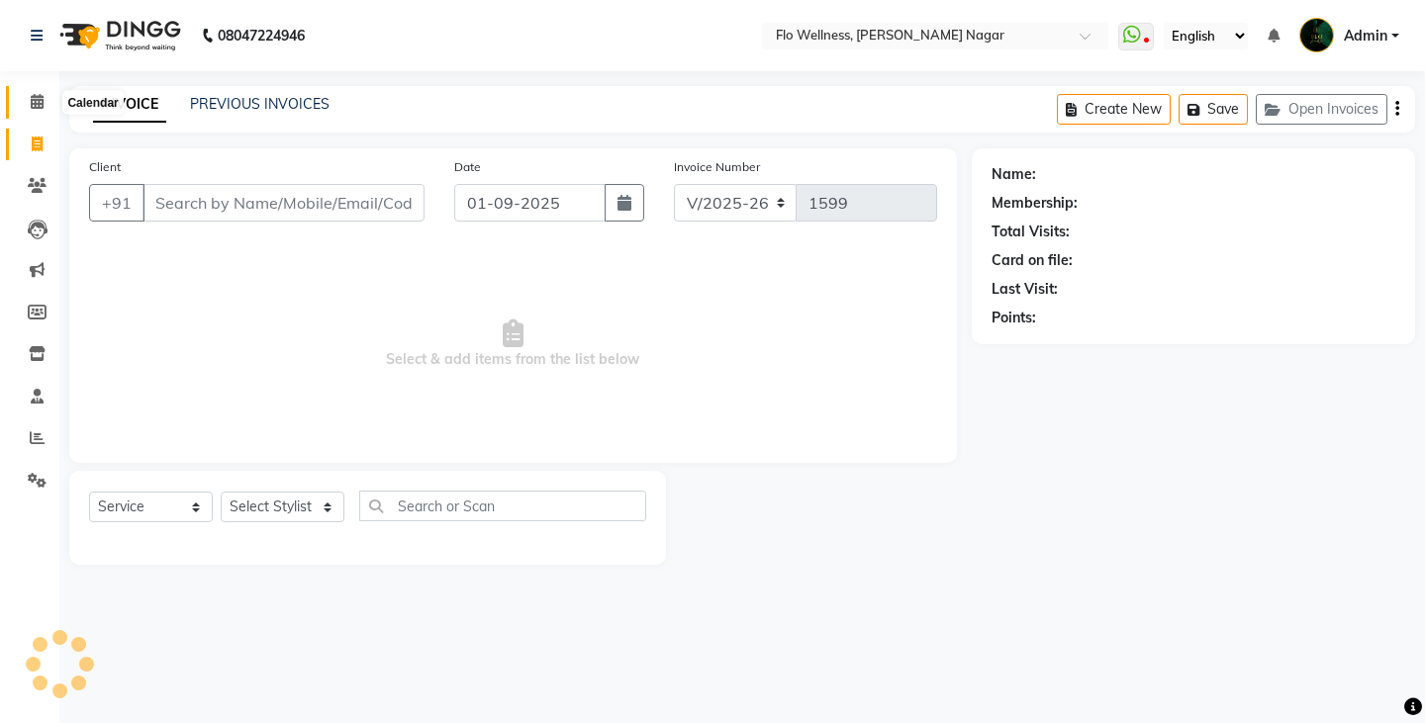
click at [46, 106] on span at bounding box center [37, 102] width 35 height 23
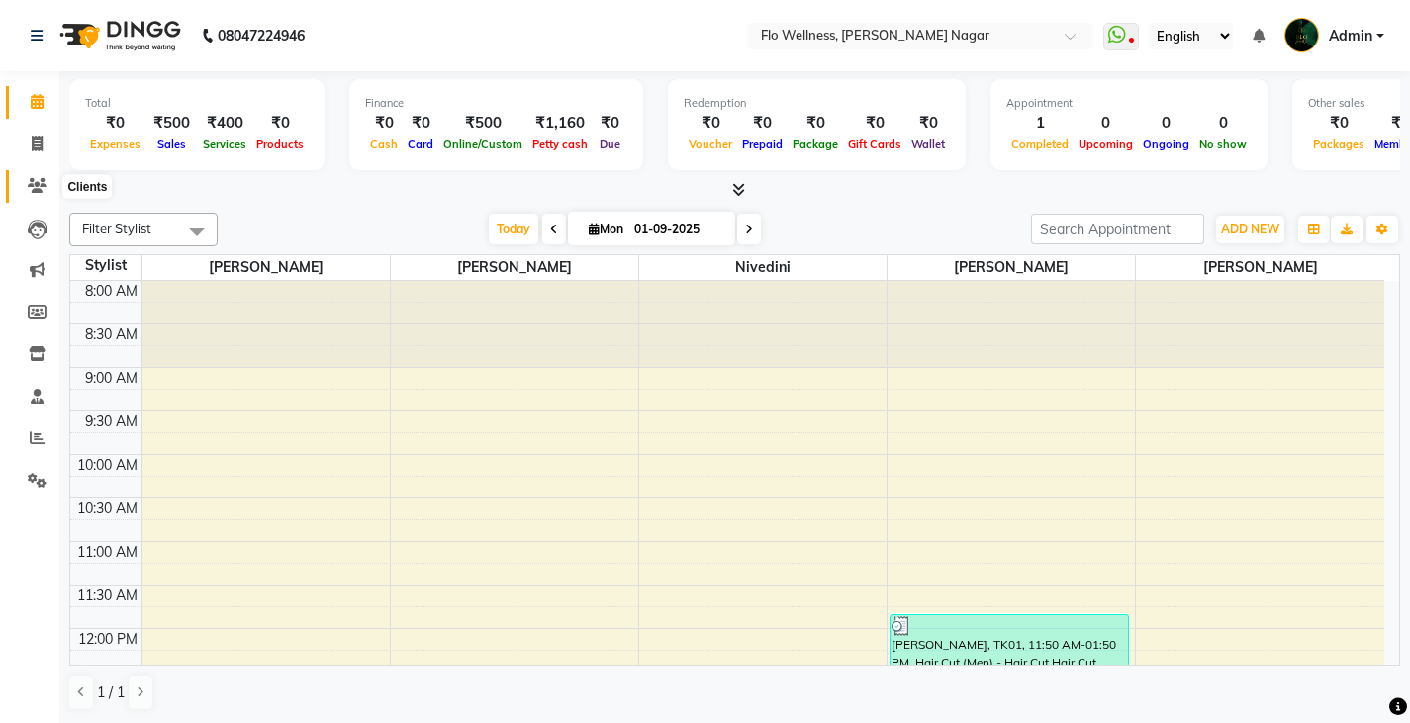
click at [37, 179] on icon at bounding box center [37, 185] width 19 height 15
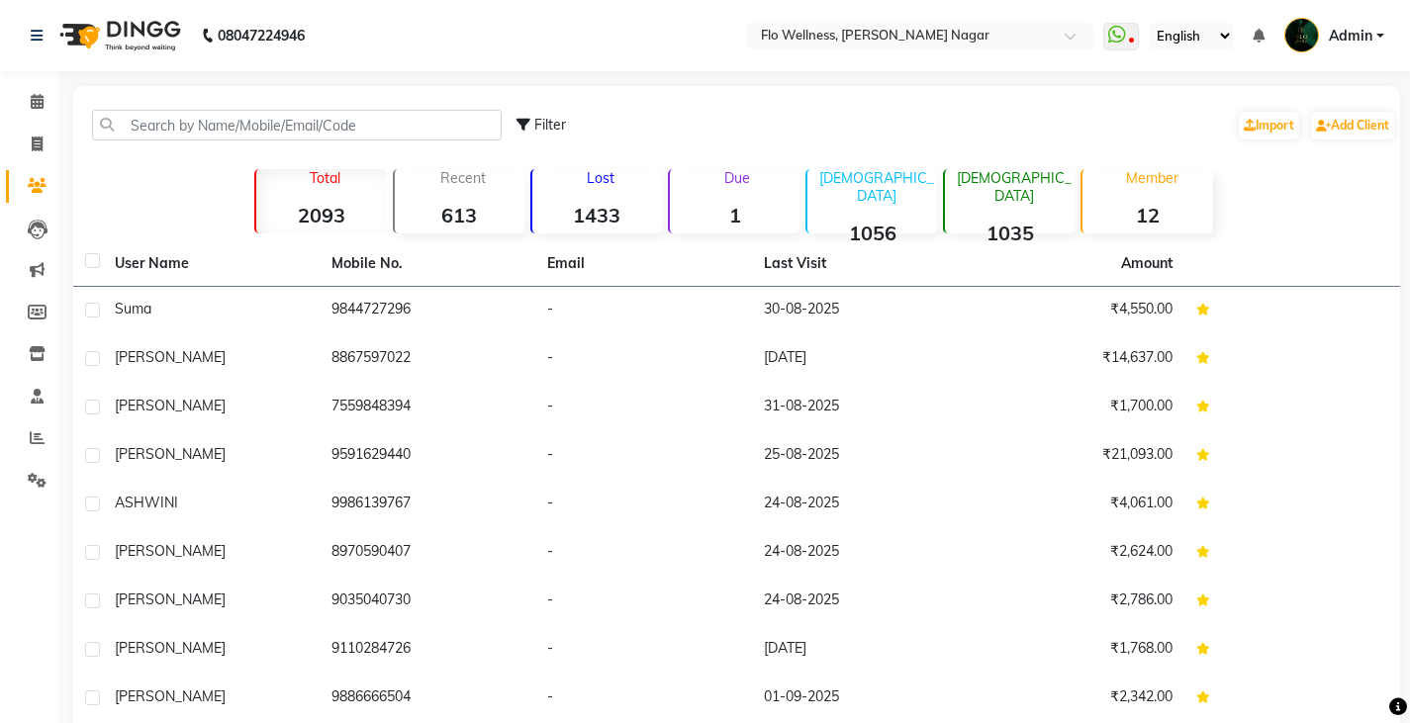
click at [42, 127] on li "Invoice" at bounding box center [29, 145] width 59 height 43
click at [30, 154] on span at bounding box center [37, 145] width 35 height 23
select select "4509"
select select "service"
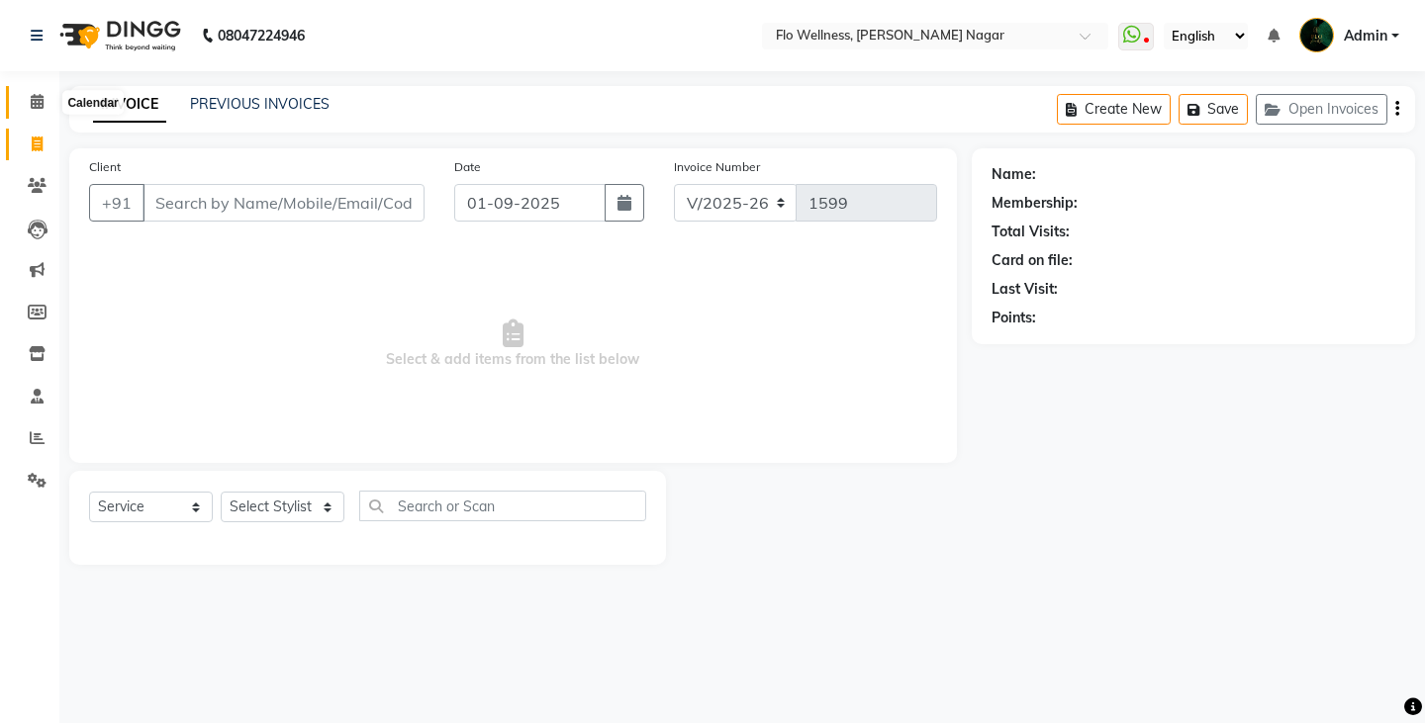
click at [23, 105] on span at bounding box center [37, 102] width 35 height 23
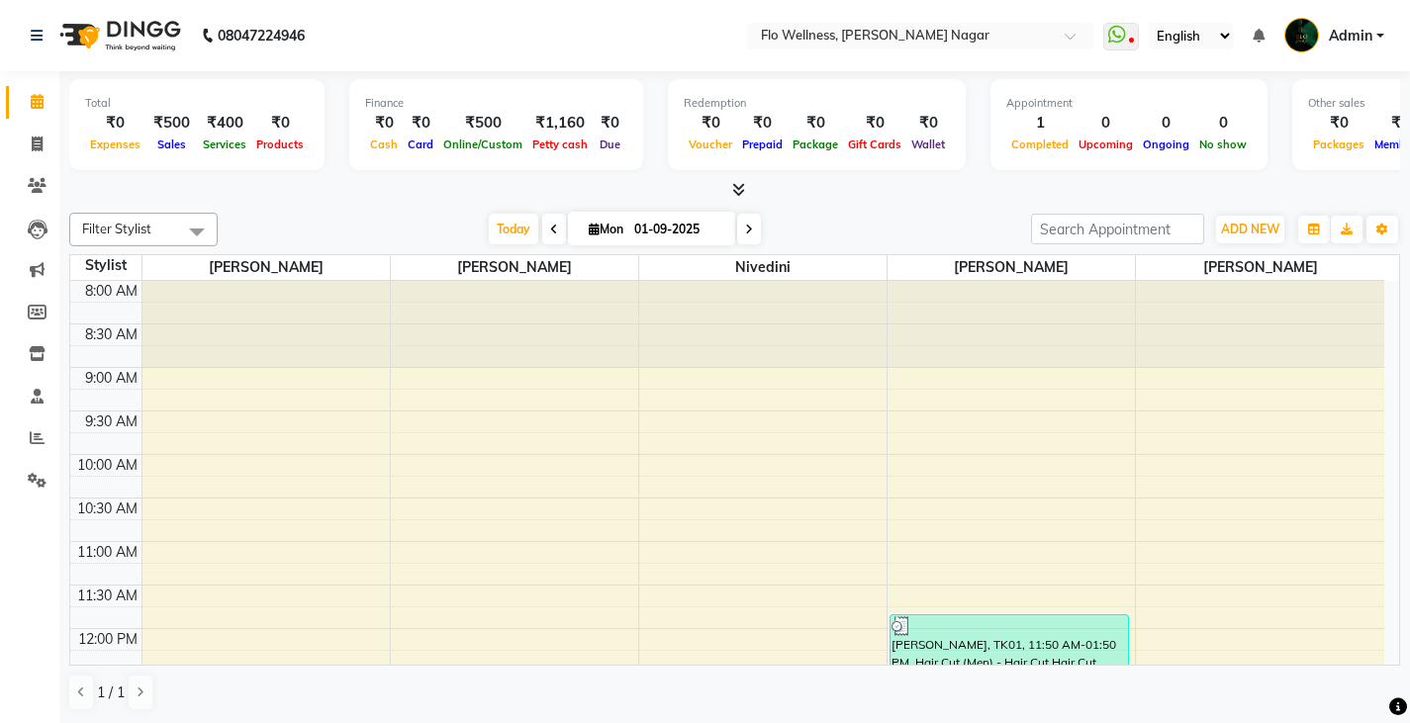
click at [799, 201] on div "Total ₹0 Expenses ₹500 Sales ₹400 Services ₹0 Products Finance ₹0 Cash ₹0 Card …" at bounding box center [734, 397] width 1350 height 653
click at [36, 182] on icon at bounding box center [37, 185] width 19 height 15
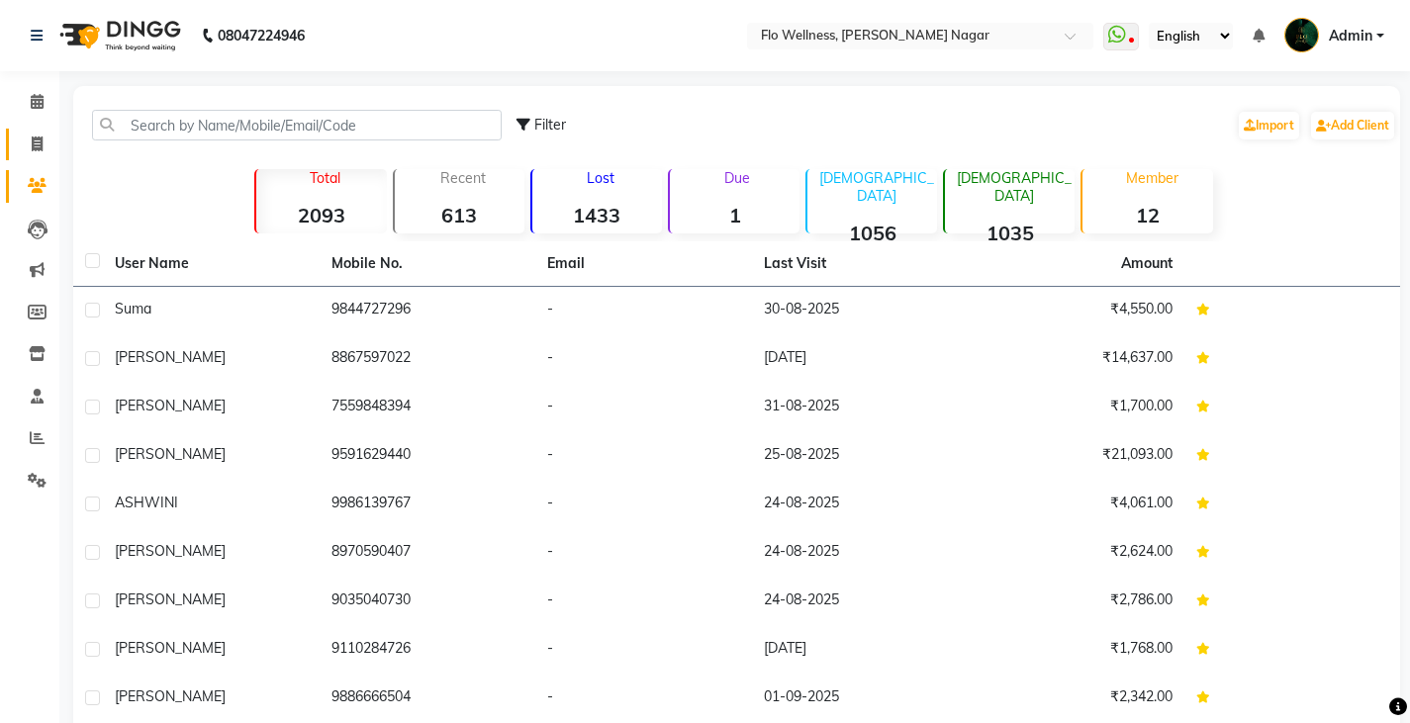
click at [40, 156] on link "Invoice" at bounding box center [29, 145] width 47 height 33
select select "4509"
select select "service"
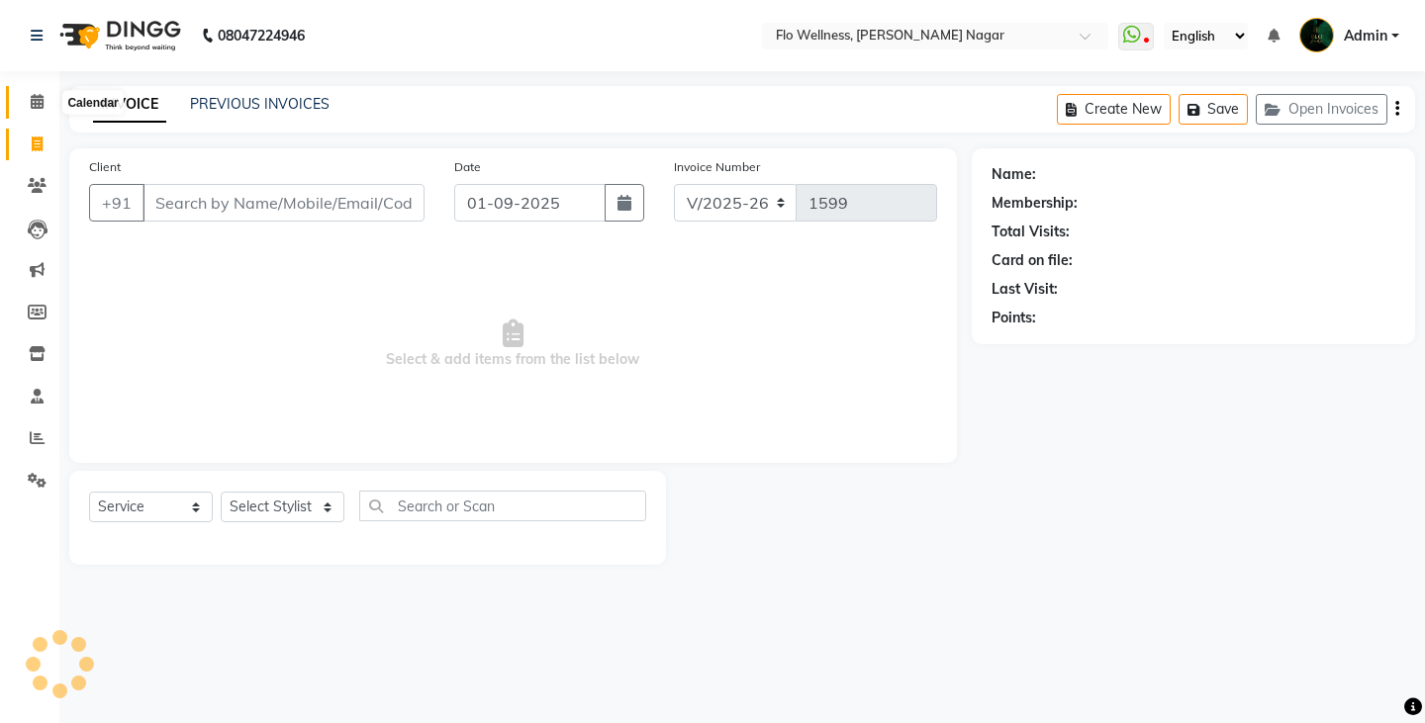
click at [46, 108] on span at bounding box center [37, 102] width 35 height 23
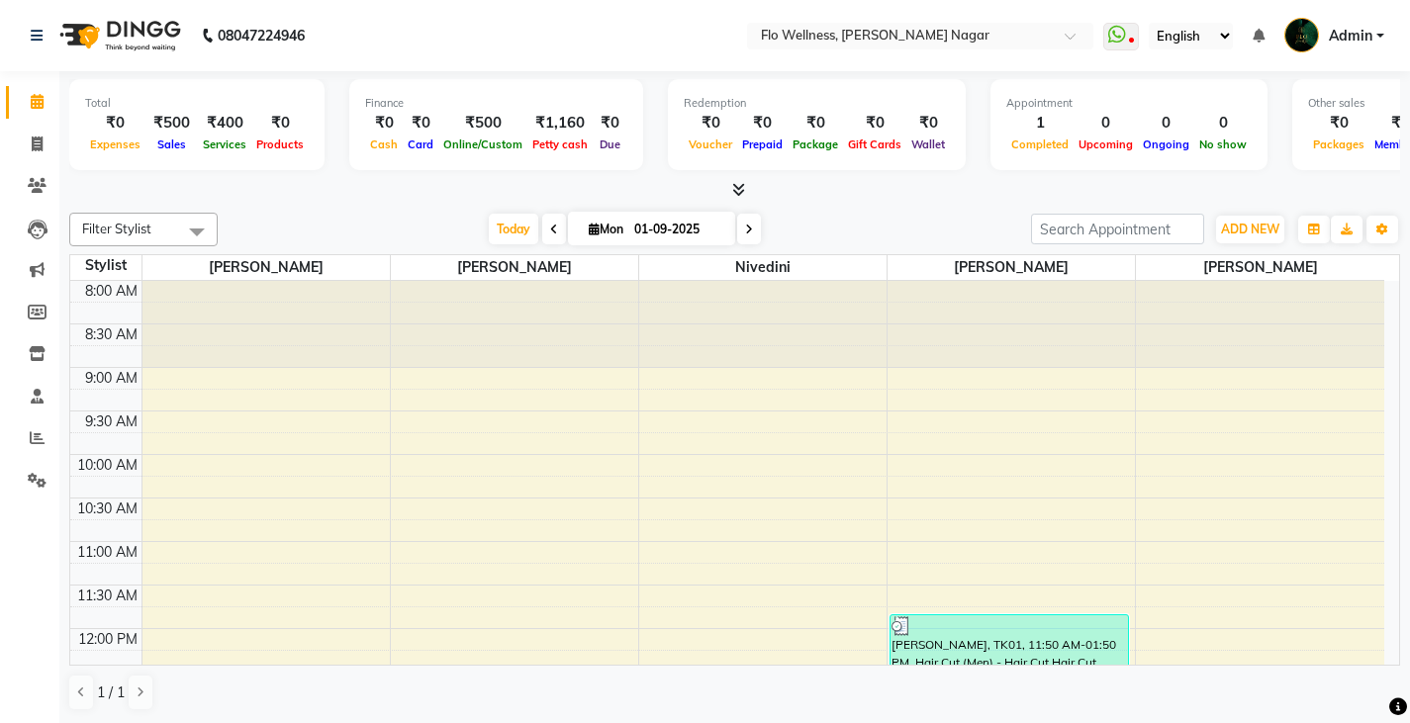
click at [1352, 49] on link "Admin" at bounding box center [1334, 36] width 100 height 33
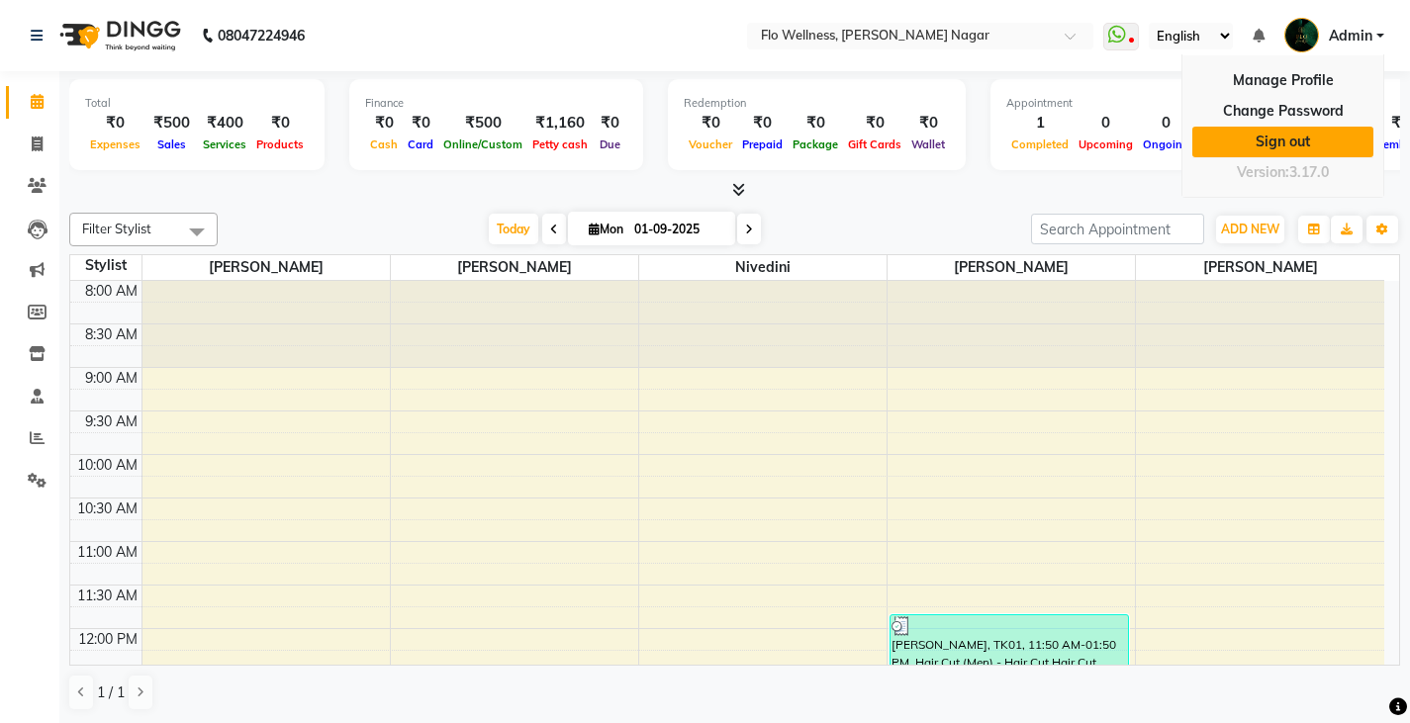
click at [1290, 150] on link "Sign out" at bounding box center [1282, 142] width 181 height 31
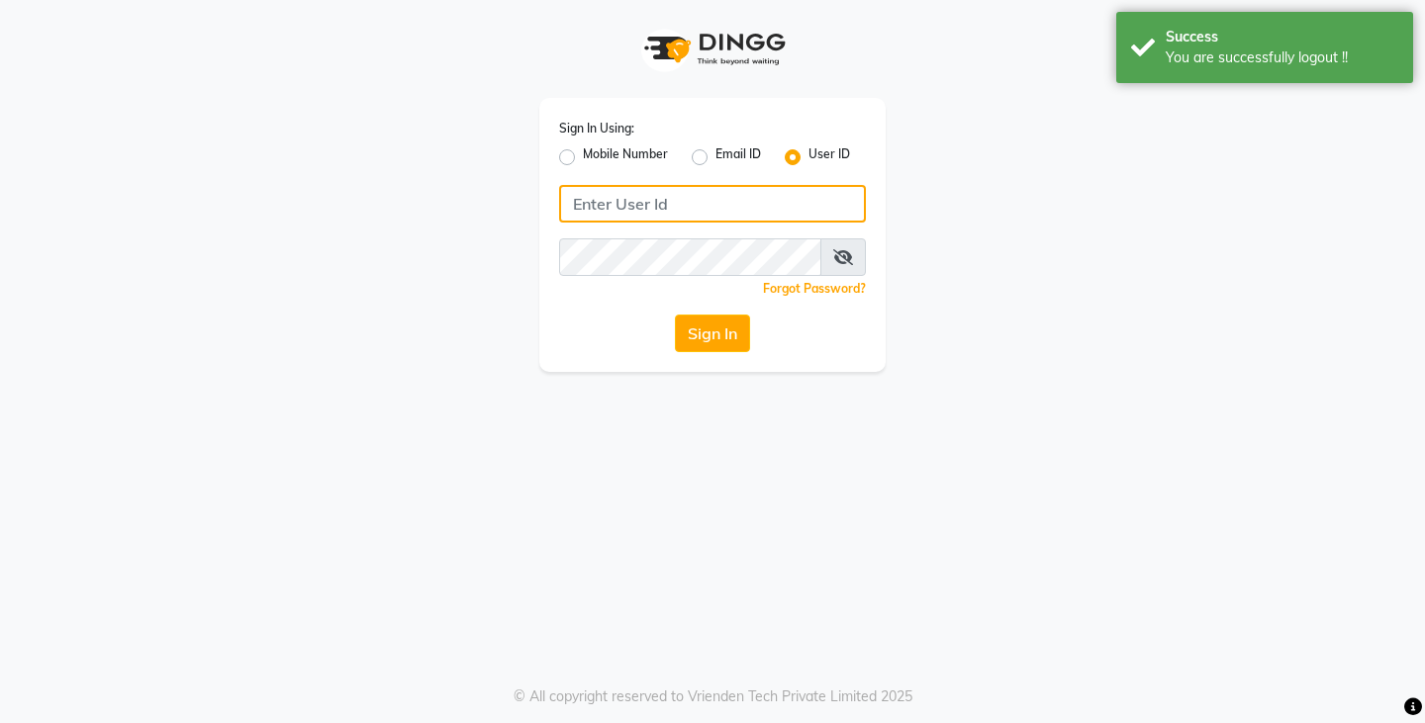
type input "9740042021"
